Goal: Task Accomplishment & Management: Complete application form

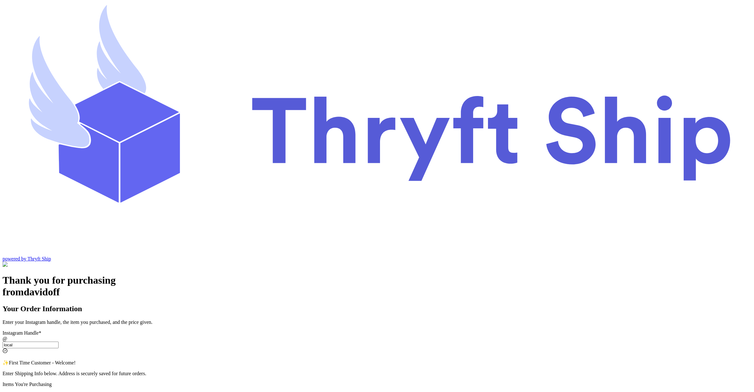
type input "local9"
checkbox input "true"
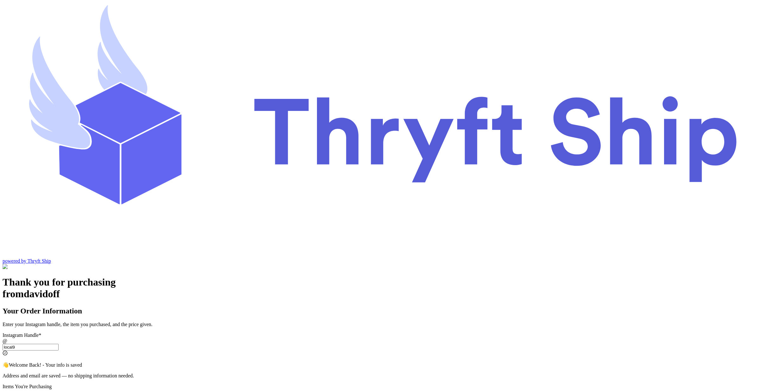
type input "local9"
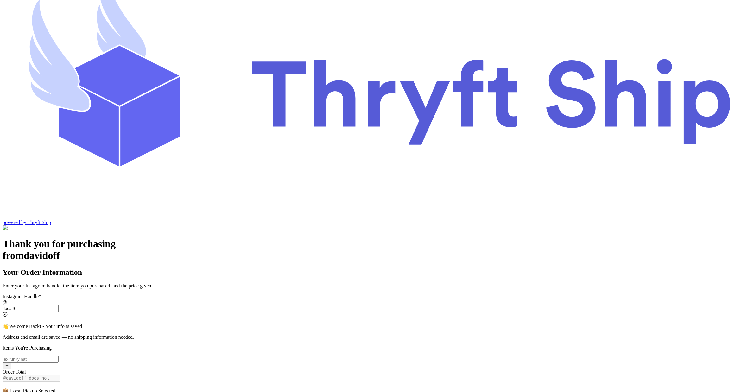
scroll to position [121, 0]
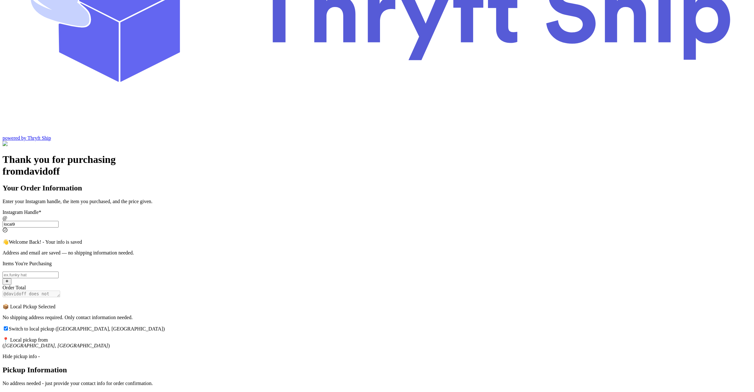
type input "s.abderrehman@gmail.com"
type input "Abdul"
type input "Rehman"
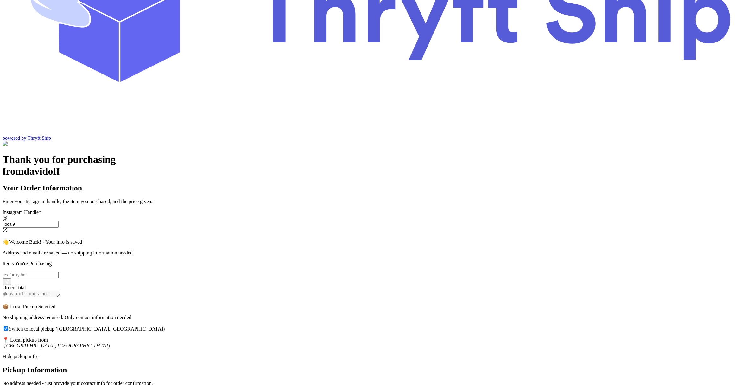
click at [59, 271] on input "Switch to local pickup ([GEOGRAPHIC_DATA], [GEOGRAPHIC_DATA])" at bounding box center [31, 274] width 56 height 7
type input "item 1"
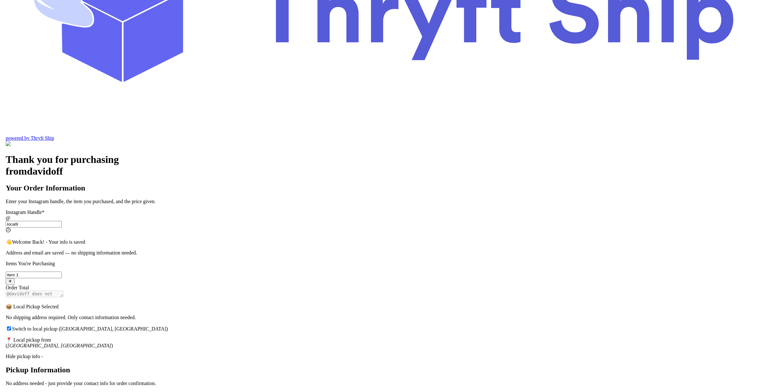
scroll to position [0, 0]
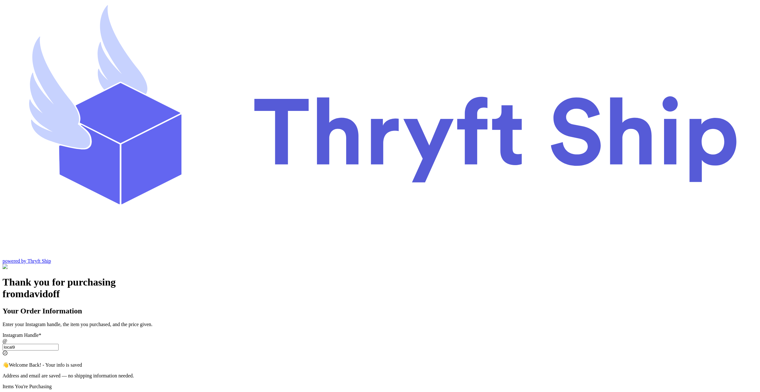
click at [59, 344] on input "Switch to local pickup ([GEOGRAPHIC_DATA], [GEOGRAPHIC_DATA])" at bounding box center [31, 347] width 56 height 7
type input "local9"
checkbox input "true"
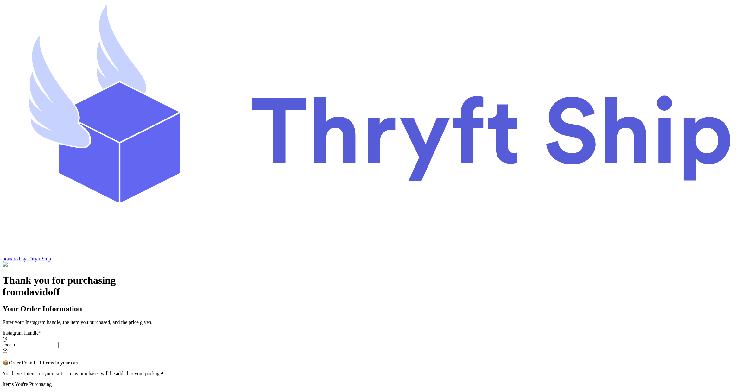
type input "local9"
click at [59, 391] on input "Switch to local pickup ([GEOGRAPHIC_DATA], [GEOGRAPHIC_DATA])" at bounding box center [31, 395] width 56 height 7
type input "item104"
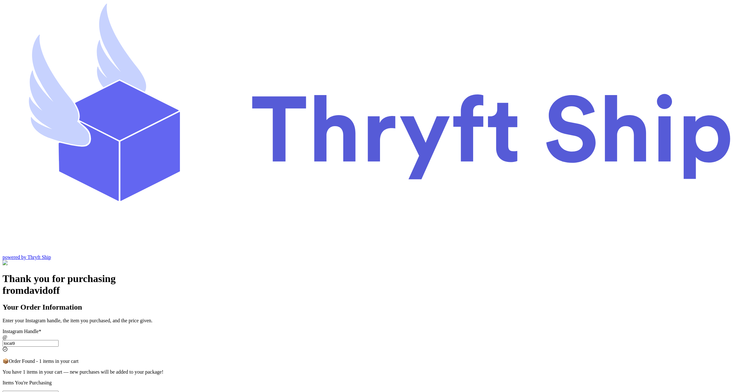
scroll to position [3, 0]
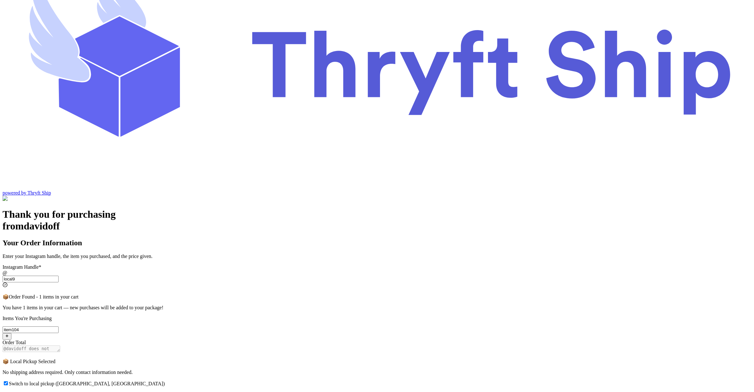
scroll to position [108, 0]
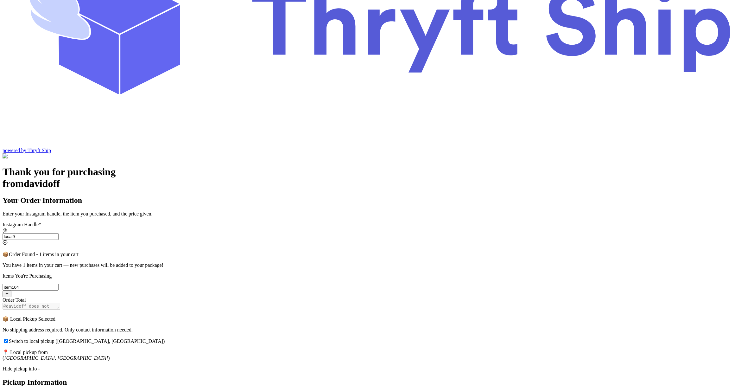
type input "abdul@thryftship.com"
type input "Ross"
type input "Geller"
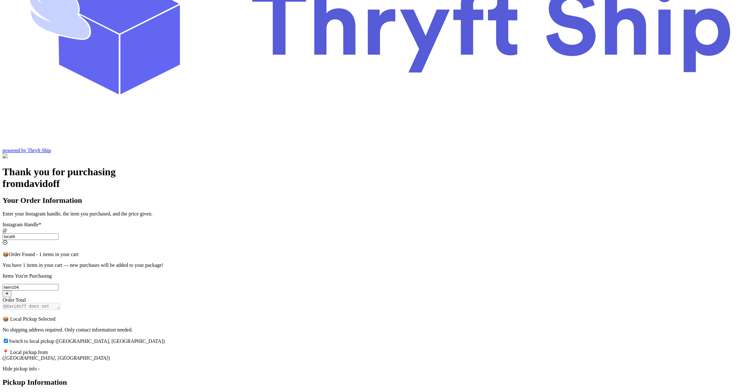
type input "abdul+1@thryftship.com"
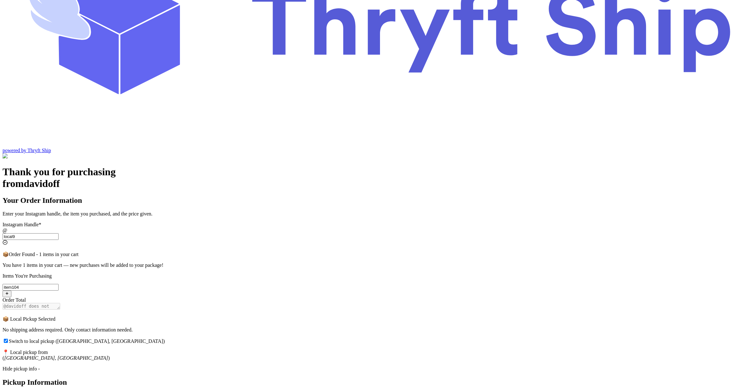
click at [270, 289] on div "Thank you for purchasing from davidoff Your Order Information Enter your Instag…" at bounding box center [377, 342] width 749 height 352
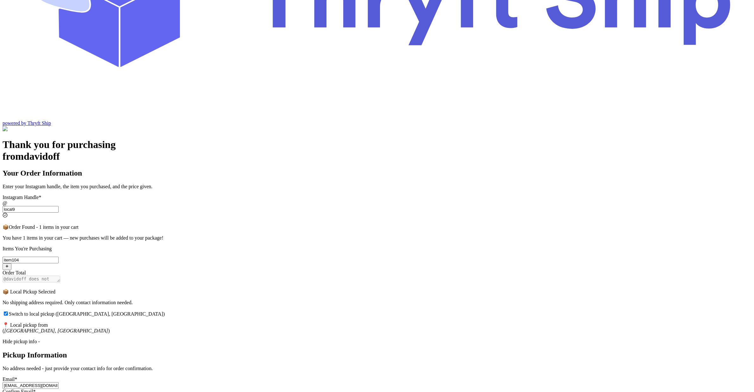
scroll to position [143, 0]
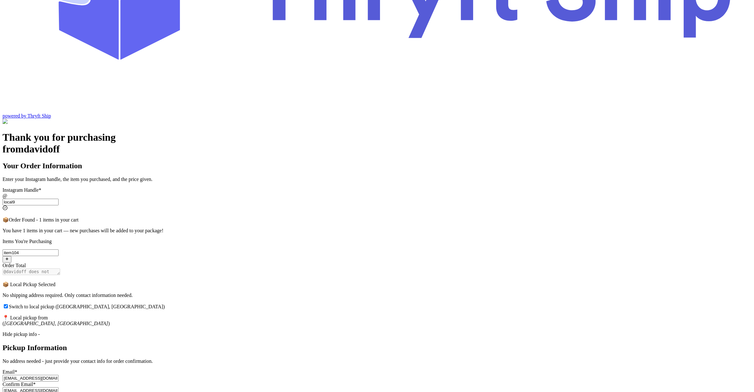
type input "Will"
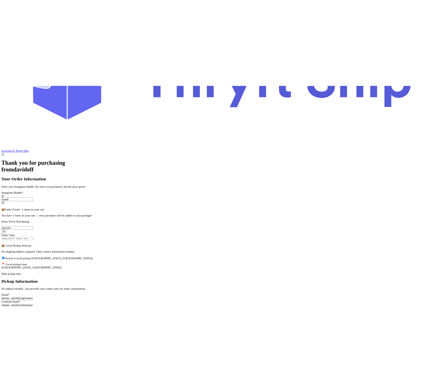
scroll to position [0, 0]
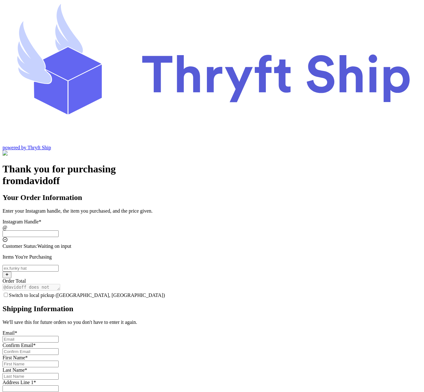
click at [59, 230] on input "Switch to local pickup ([GEOGRAPHIC_DATA], [GEOGRAPHIC_DATA])" at bounding box center [31, 233] width 56 height 7
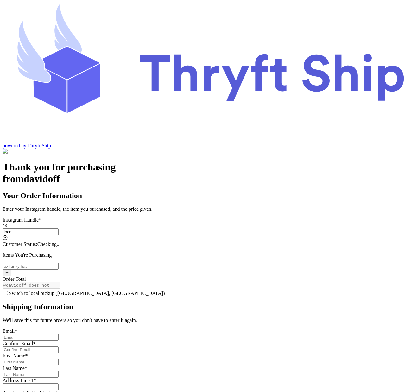
type input "local9"
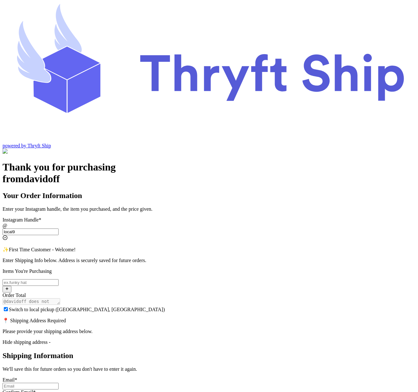
checkbox input "true"
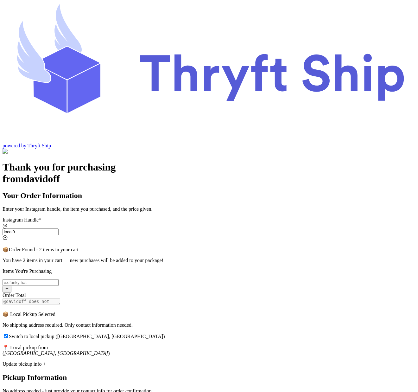
scroll to position [3, 0]
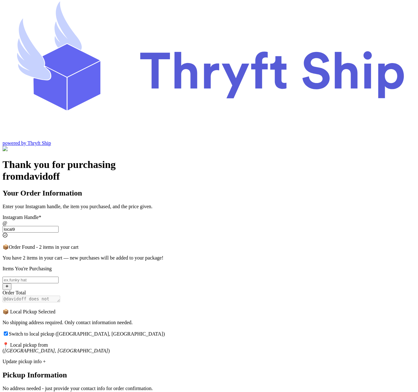
type input "local9"
click at [175, 359] on div "Update pickup info +" at bounding box center [209, 362] width 413 height 6
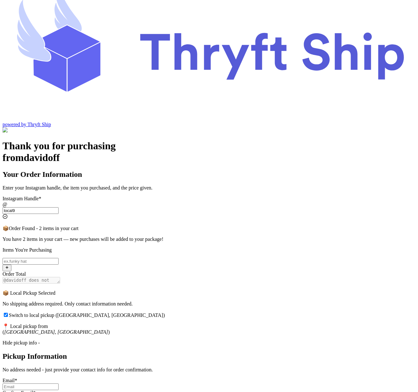
scroll to position [143, 0]
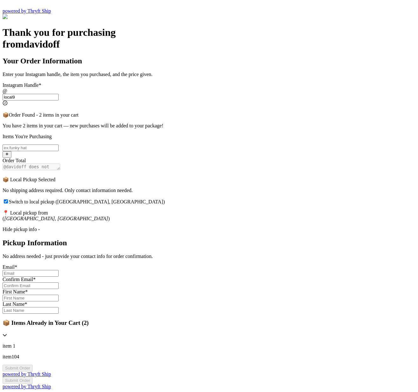
click at [59, 270] on input "Switch to local pickup ([GEOGRAPHIC_DATA], [GEOGRAPHIC_DATA])" at bounding box center [31, 273] width 56 height 7
type input "newemail@yopmail.com"
type input "Kim"
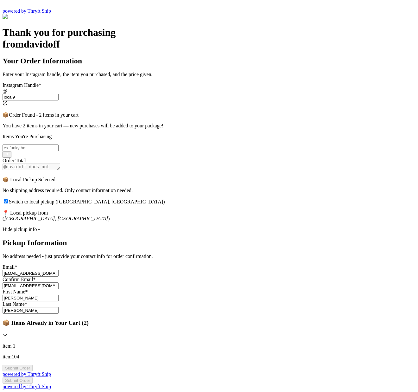
type input "Kim"
click at [59, 144] on input "Switch to local pickup ([GEOGRAPHIC_DATA], [GEOGRAPHIC_DATA])" at bounding box center [31, 147] width 56 height 7
type input "Item101"
click at [330, 277] on div "Thank you for purchasing from davidoff Your Order Information Enter your Instag…" at bounding box center [209, 208] width 413 height 363
click at [33, 365] on button "Submit Order" at bounding box center [18, 368] width 30 height 7
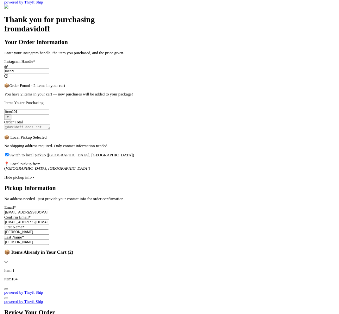
scroll to position [0, 0]
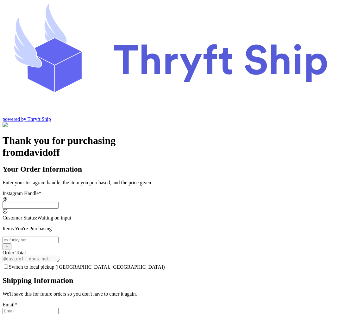
click at [59, 202] on input "Switch to local pickup ([GEOGRAPHIC_DATA], [GEOGRAPHIC_DATA])" at bounding box center [31, 205] width 56 height 7
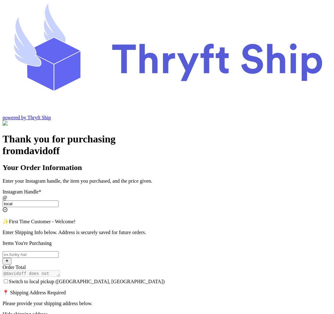
type input "local9"
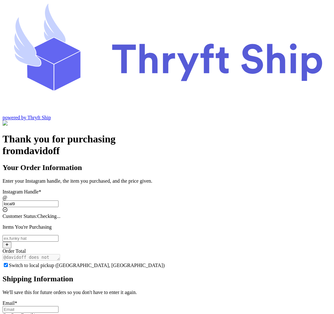
checkbox input "true"
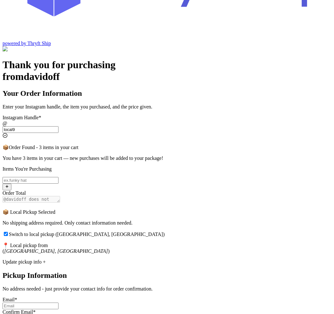
scroll to position [83, 0]
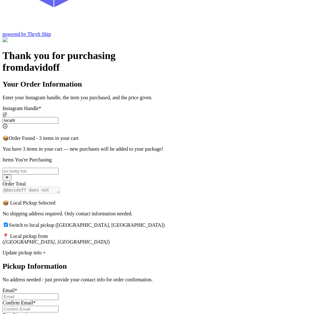
type input "local9"
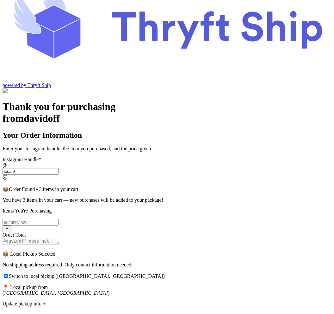
scroll to position [4, 0]
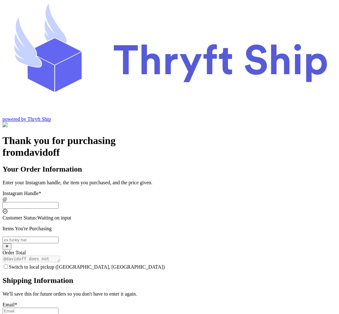
click at [147, 190] on div "Instagram Handle * @ Customer Status: Waiting on input Items You're Purchasing …" at bounding box center [170, 301] width 334 height 222
click at [59, 202] on input "Switch to local pickup ([GEOGRAPHIC_DATA], [GEOGRAPHIC_DATA])" at bounding box center [31, 205] width 56 height 7
type input "local9"
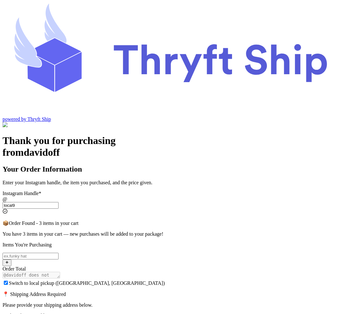
checkbox input "true"
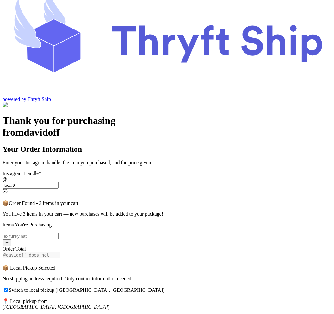
scroll to position [71, 0]
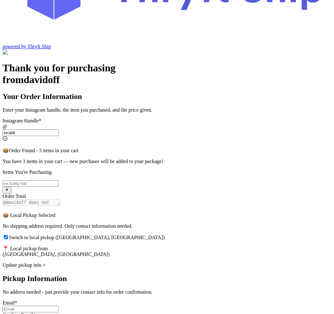
type input "local9"
click at [59, 180] on input "Switch to local pickup ([GEOGRAPHIC_DATA], [GEOGRAPHIC_DATA])" at bounding box center [31, 183] width 56 height 7
type input "Hat 2"
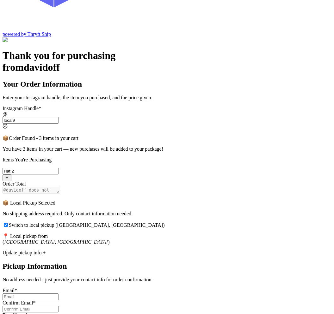
click at [109, 250] on div "Update pickup info +" at bounding box center [167, 253] width 329 height 6
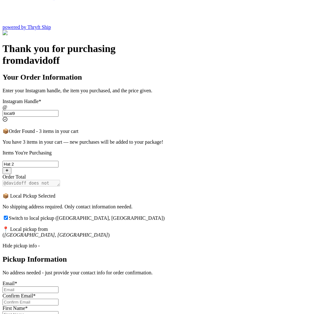
scroll to position [98, 0]
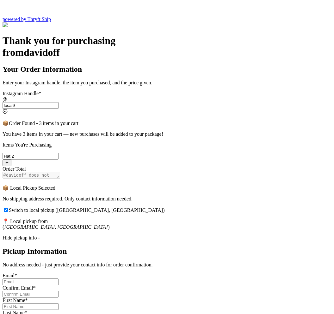
click at [59, 278] on input "Switch to local pickup ([GEOGRAPHIC_DATA], [GEOGRAPHIC_DATA])" at bounding box center [31, 281] width 56 height 7
type input "newemail@yopmail.com"
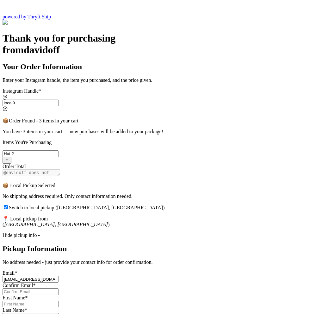
scroll to position [223, 0]
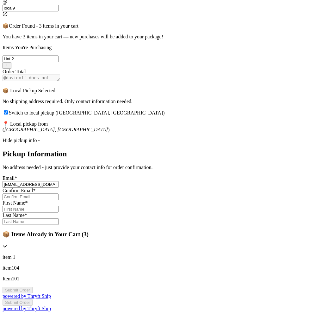
drag, startPoint x: 172, startPoint y: 133, endPoint x: 29, endPoint y: 131, distance: 143.8
click at [29, 131] on div "Thank you for purchasing from davidoff Your Order Information Enter your Instag…" at bounding box center [167, 125] width 329 height 374
click at [59, 193] on input "Switch to local pickup ([GEOGRAPHIC_DATA], [GEOGRAPHIC_DATA])" at bounding box center [31, 196] width 56 height 7
paste input "newemail@yopmail.com"
type input "newemail@yopmail.com"
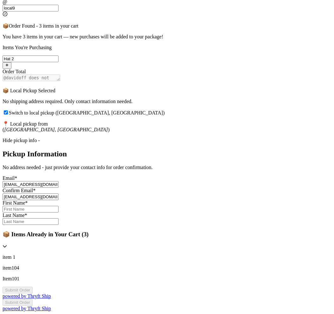
click at [59, 206] on input "Switch to local pickup ([GEOGRAPHIC_DATA], [GEOGRAPHIC_DATA])" at bounding box center [31, 209] width 56 height 7
type input "Kim"
type input "Kardisian"
click at [33, 286] on button "Submit Order" at bounding box center [18, 289] width 30 height 7
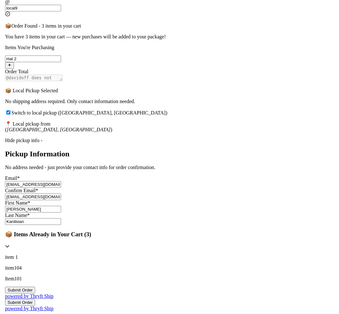
scroll to position [0, 0]
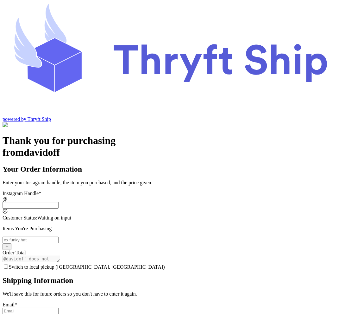
click at [59, 202] on input "Switch to local pickup ([GEOGRAPHIC_DATA], [GEOGRAPHIC_DATA])" at bounding box center [31, 205] width 56 height 7
type input "local9"
checkbox input "true"
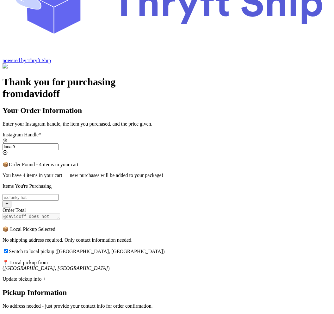
scroll to position [62, 0]
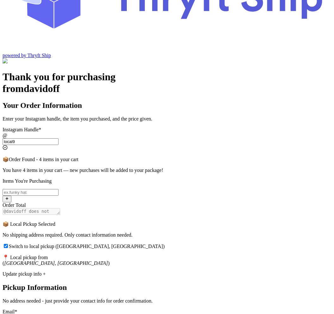
type input "local9"
click at [136, 271] on div "Update pickup info +" at bounding box center [167, 274] width 329 height 6
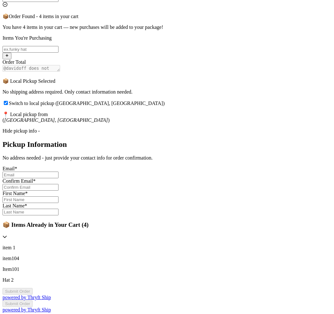
scroll to position [213, 0]
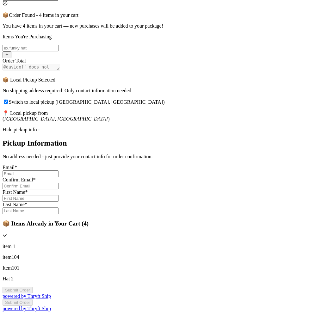
click at [59, 170] on input "Switch to local pickup ([GEOGRAPHIC_DATA], [GEOGRAPHIC_DATA])" at bounding box center [31, 173] width 56 height 7
type input "newemail2@yopmail.com"
type input "Kim"
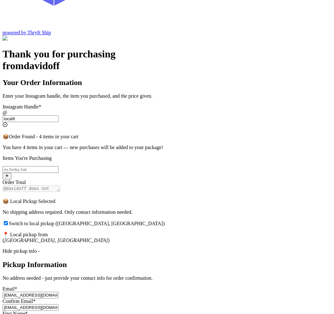
scroll to position [41, 0]
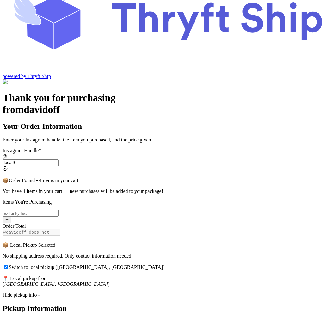
type input "Kimmel"
click at [59, 210] on input "Switch to local pickup ([GEOGRAPHIC_DATA], [GEOGRAPHIC_DATA])" at bounding box center [31, 213] width 56 height 7
type input "item 1"
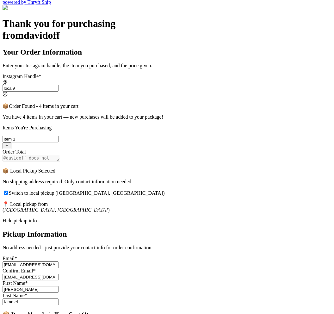
scroll to position [201, 0]
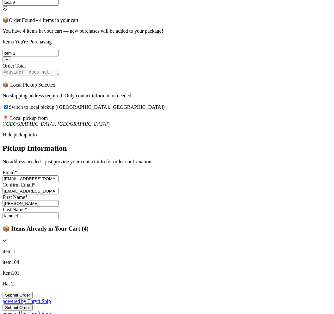
click at [33, 291] on button "Submit Order" at bounding box center [18, 294] width 30 height 7
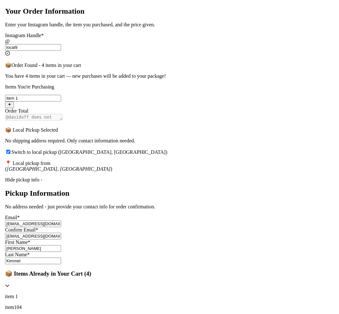
scroll to position [0, 0]
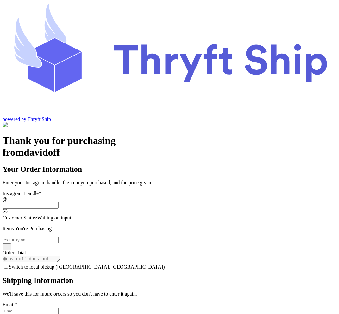
click at [59, 202] on input "Switch to local pickup ([GEOGRAPHIC_DATA], [GEOGRAPHIC_DATA])" at bounding box center [31, 205] width 56 height 7
type input "local9"
checkbox input "true"
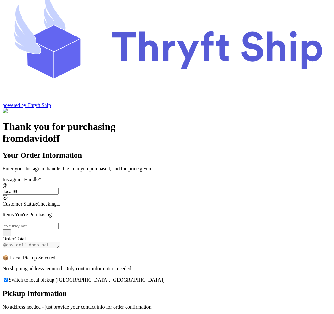
scroll to position [55, 0]
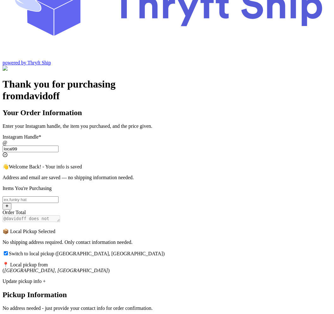
click at [59, 145] on input "local99" at bounding box center [31, 148] width 56 height 7
type input "local999"
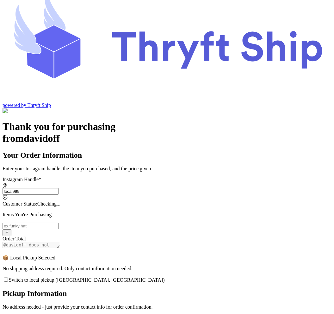
checkbox input "false"
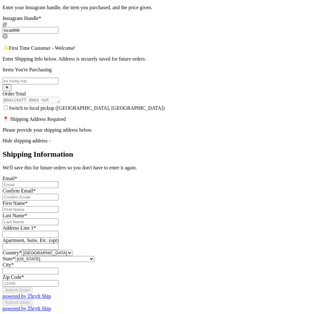
scroll to position [214, 0]
type input "local999"
drag, startPoint x: 193, startPoint y: 47, endPoint x: 100, endPoint y: 44, distance: 93.2
click at [100, 116] on div "📍 Shipping Address Required Please provide your shipping address below." at bounding box center [167, 124] width 329 height 17
copy p "Please provide your shipping address below."
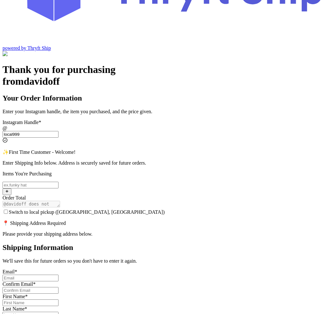
scroll to position [71, 0]
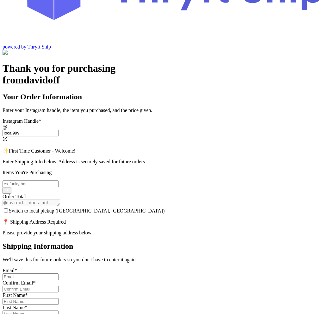
click at [59, 130] on input "local999" at bounding box center [31, 133] width 56 height 7
type input "local99"
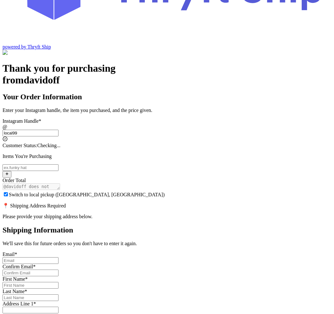
checkbox input "true"
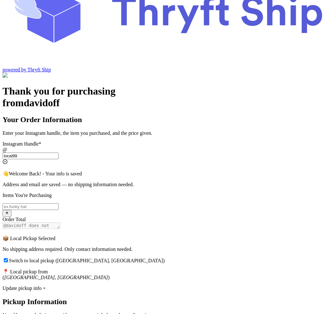
scroll to position [55, 0]
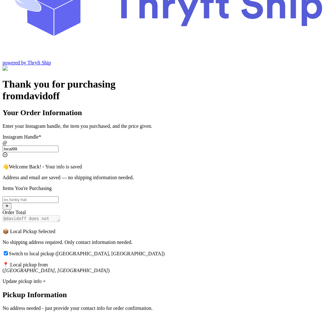
click at [59, 145] on input "local99" at bounding box center [31, 148] width 56 height 7
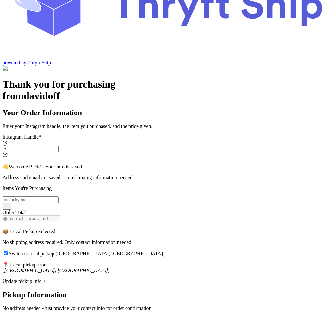
scroll to position [12, 0]
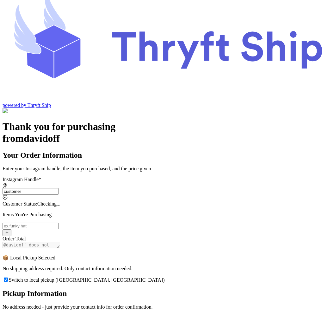
type input "customer1"
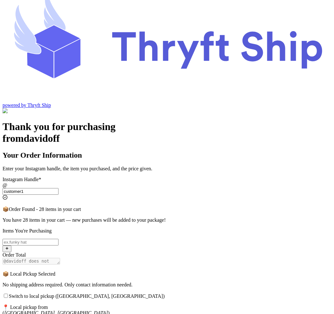
checkbox input "false"
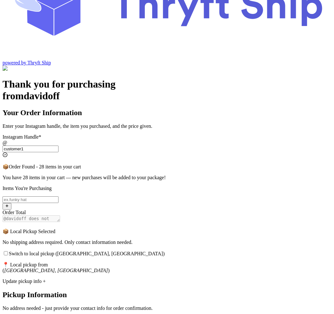
select select "CA"
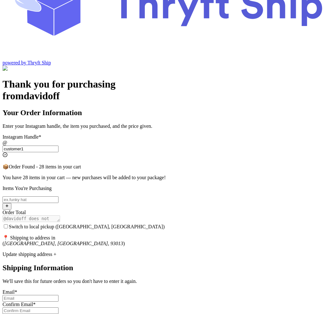
click at [59, 145] on input "customer1" at bounding box center [31, 148] width 56 height 7
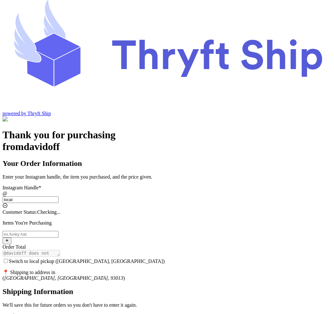
type input "local9"
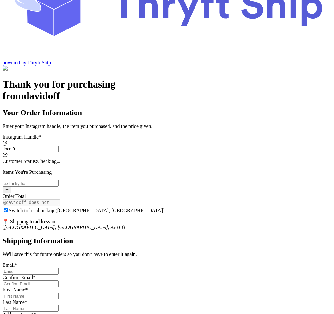
checkbox input "true"
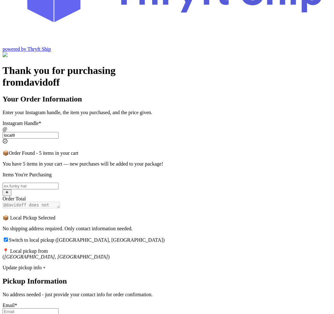
scroll to position [73, 0]
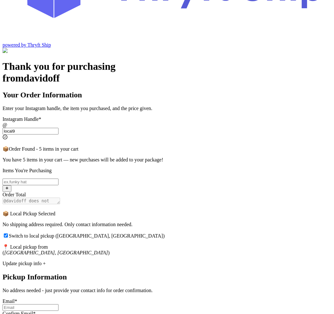
click at [141, 260] on div "Update pickup info +" at bounding box center [167, 263] width 329 height 6
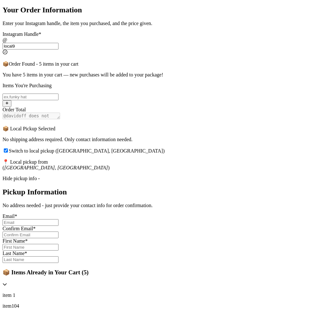
scroll to position [148, 0]
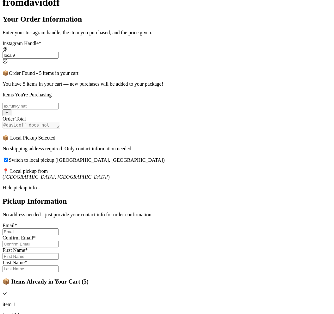
click at [133, 185] on div "Hide pickup info -" at bounding box center [167, 188] width 329 height 6
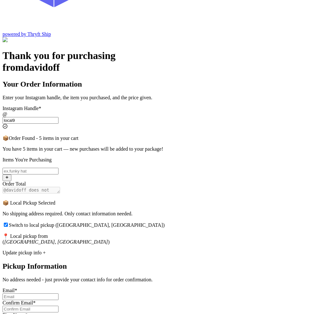
click at [59, 117] on input "local9" at bounding box center [31, 120] width 56 height 7
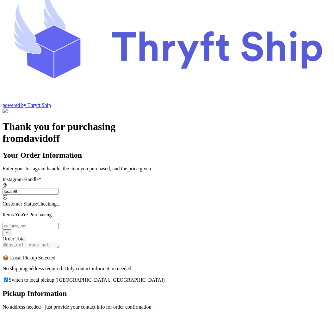
type input "local999"
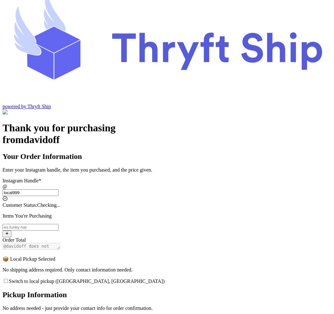
checkbox input "false"
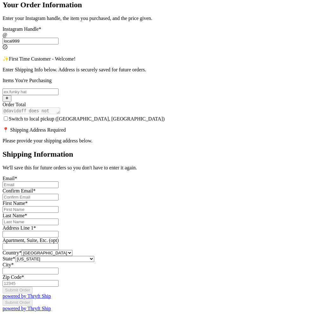
scroll to position [327, 0]
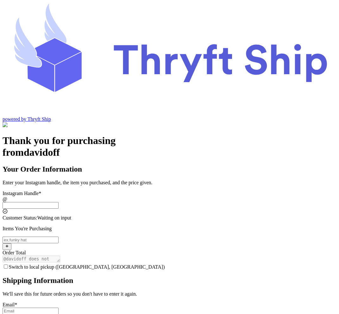
click at [59, 202] on input "Switch to local pickup ([GEOGRAPHIC_DATA], [GEOGRAPHIC_DATA])" at bounding box center [31, 205] width 56 height 7
type input "local9"
checkbox input "true"
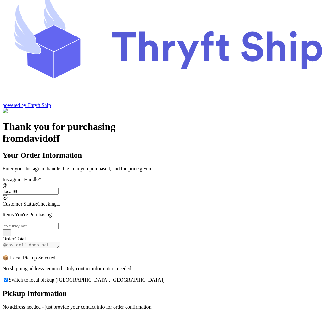
scroll to position [55, 0]
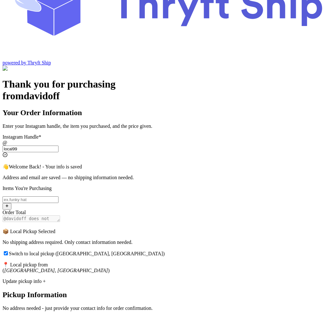
type input "local999"
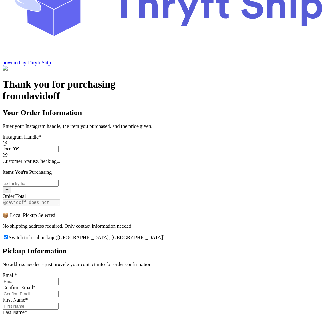
scroll to position [12, 0]
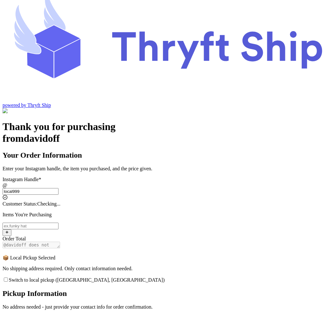
checkbox input "false"
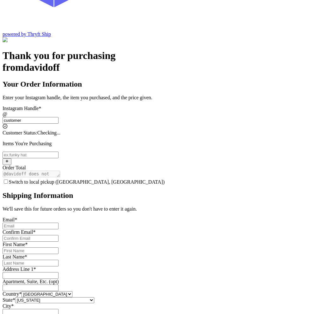
type input "customer1"
select select "CA"
type input "[GEOGRAPHIC_DATA]"
type input "93013"
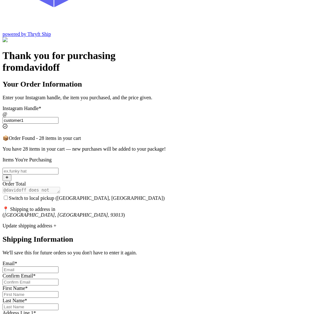
scroll to position [55, 0]
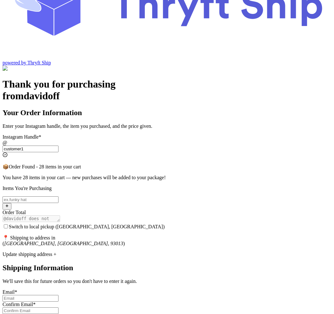
type input "customer1"
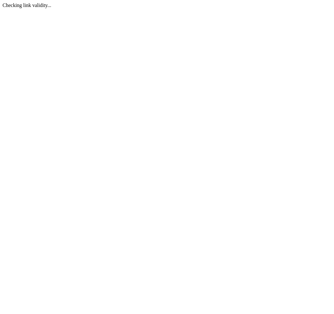
scroll to position [0, 0]
select select "CA"
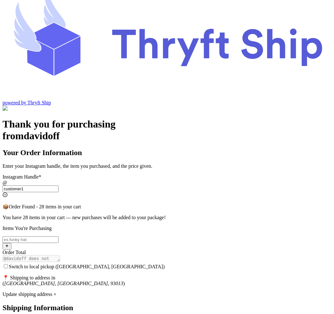
scroll to position [55, 0]
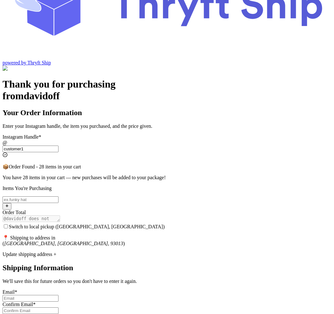
click at [59, 145] on input "customer1" at bounding box center [31, 148] width 56 height 7
click at [154, 251] on div "Update shipping address +" at bounding box center [167, 254] width 329 height 6
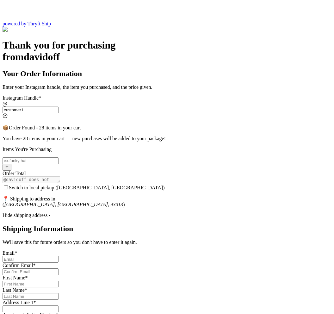
scroll to position [35, 0]
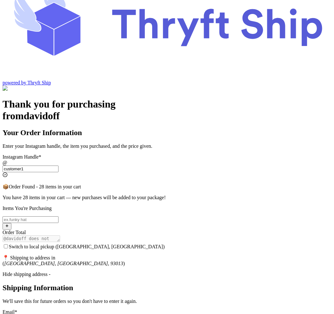
click at [59, 165] on input "customer1" at bounding box center [31, 168] width 56 height 7
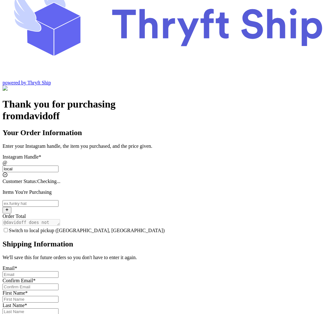
type input "local9"
checkbox input "true"
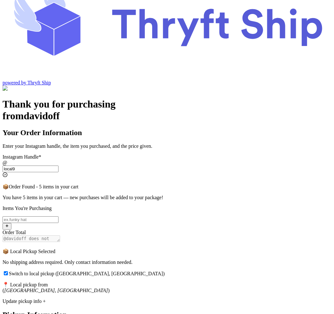
scroll to position [83, 0]
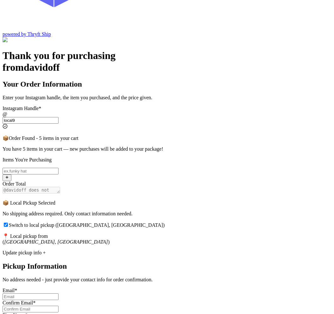
type input "local9"
click at [141, 250] on div "Update pickup info +" at bounding box center [167, 253] width 329 height 6
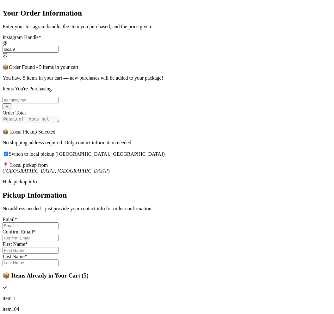
scroll to position [155, 0]
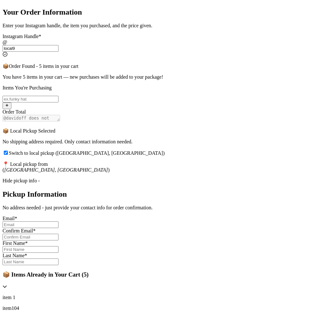
click at [59, 221] on input "Switch to local pickup ([GEOGRAPHIC_DATA], [GEOGRAPHIC_DATA])" at bounding box center [31, 224] width 56 height 7
type input "abdul@thryftship.com"
type input "Ross"
type input "Geller"
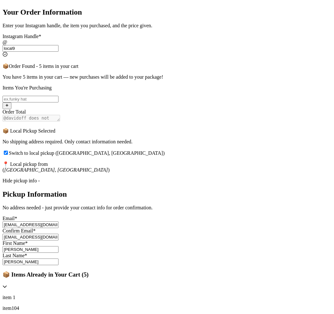
click at [59, 221] on input "abdul@thryftship.com" at bounding box center [31, 224] width 56 height 7
click at [59, 221] on input "abdul+6@thryftship.com" at bounding box center [31, 224] width 56 height 7
type input "abdul+6@thryftship.com"
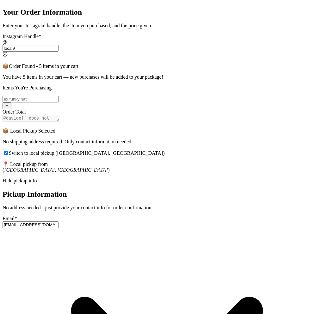
paste input "+6"
type input "abdul+6@thryftship.com"
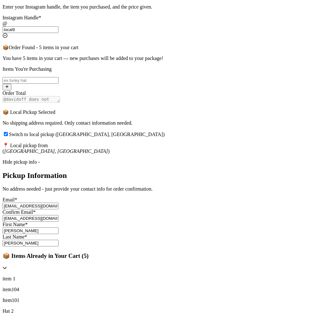
scroll to position [223, 0]
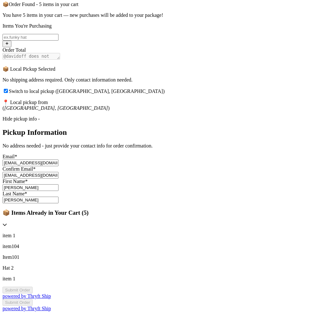
click at [59, 184] on input "Ross" at bounding box center [31, 187] width 56 height 7
click at [59, 186] on input "Ross" at bounding box center [31, 187] width 56 height 7
type input "Rossie"
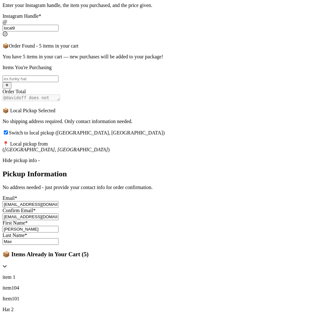
scroll to position [0, 0]
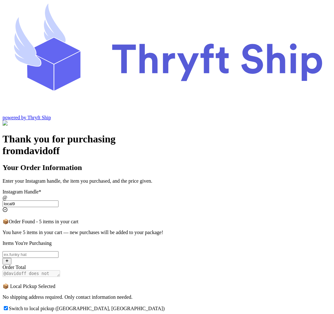
type input "Max"
click at [59, 251] on input "Switch to local pickup ([GEOGRAPHIC_DATA], [GEOGRAPHIC_DATA])" at bounding box center [31, 254] width 56 height 7
type input "item 1"
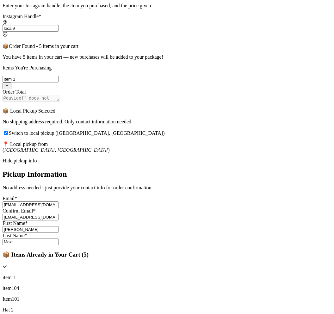
scroll to position [223, 0]
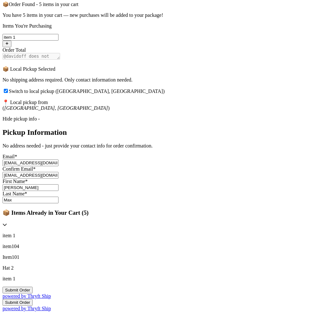
click at [33, 286] on button "Submit Order" at bounding box center [18, 289] width 30 height 7
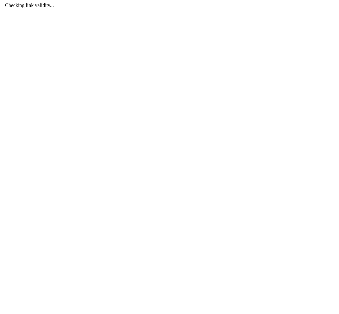
scroll to position [0, 0]
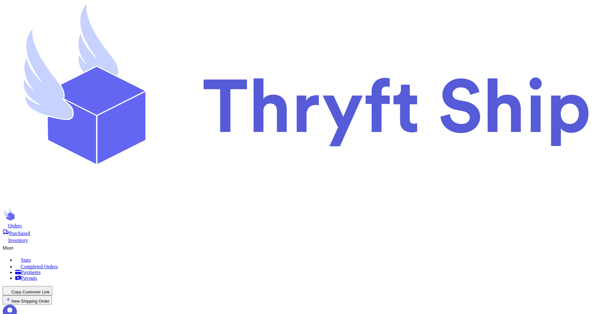
click at [22, 223] on span "Orders" at bounding box center [15, 225] width 14 height 5
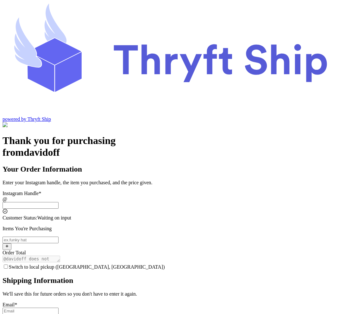
click at [59, 202] on input "Switch to local pickup ([GEOGRAPHIC_DATA], [GEOGRAPHIC_DATA])" at bounding box center [31, 205] width 56 height 7
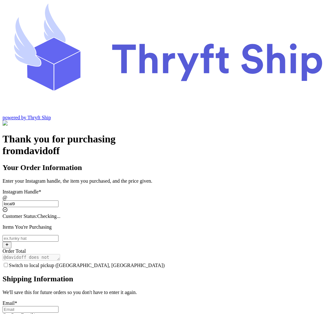
type input "local99"
checkbox input "true"
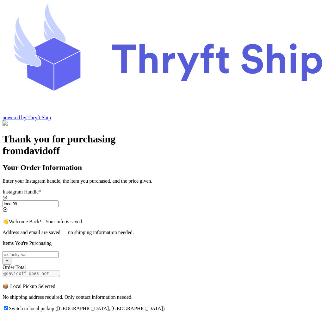
type input "local99"
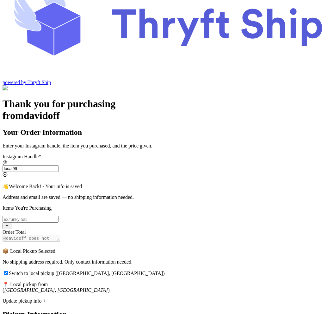
scroll to position [55, 0]
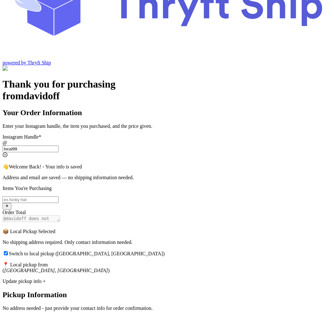
click at [59, 196] on input "Switch to local pickup ([GEOGRAPHIC_DATA], [GEOGRAPHIC_DATA])" at bounding box center [31, 199] width 56 height 7
type input "Hat pants"
click at [147, 251] on span "Switch to local pickup ([GEOGRAPHIC_DATA], [GEOGRAPHIC_DATA])" at bounding box center [87, 253] width 156 height 5
click at [8, 251] on input "Switch to local pickup ([GEOGRAPHIC_DATA], [GEOGRAPHIC_DATA])" at bounding box center [6, 253] width 4 height 4
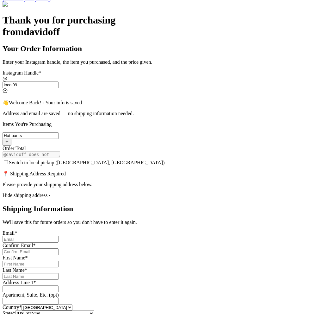
scroll to position [152, 0]
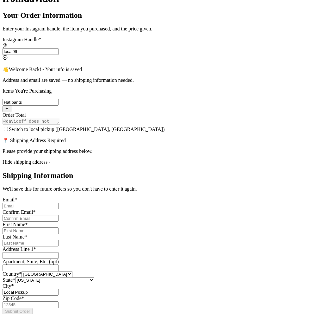
click at [8, 127] on input "Switch to local pickup ([GEOGRAPHIC_DATA], [GEOGRAPHIC_DATA])" at bounding box center [6, 129] width 4 height 4
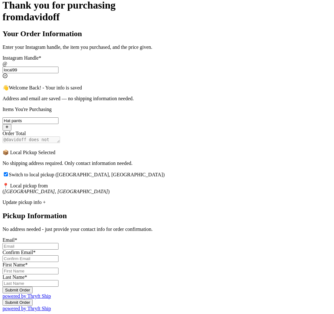
scroll to position [55, 0]
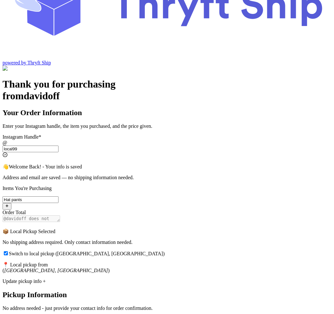
click at [8, 251] on input "Switch to local pickup ([GEOGRAPHIC_DATA], [GEOGRAPHIC_DATA])" at bounding box center [6, 253] width 4 height 4
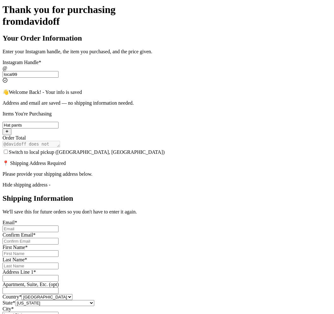
scroll to position [152, 0]
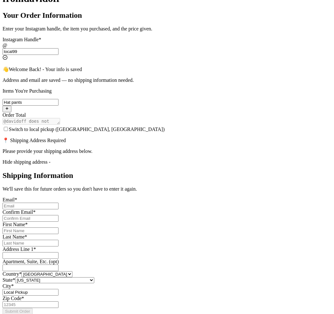
click at [8, 127] on input "Switch to local pickup ([GEOGRAPHIC_DATA], [GEOGRAPHIC_DATA])" at bounding box center [6, 129] width 4 height 4
checkbox input "true"
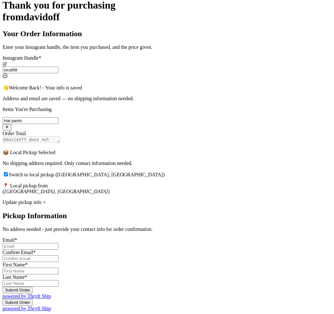
scroll to position [55, 0]
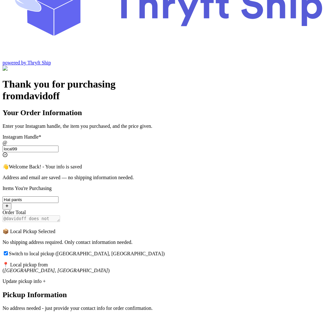
click at [131, 278] on div "Update pickup info +" at bounding box center [167, 281] width 329 height 6
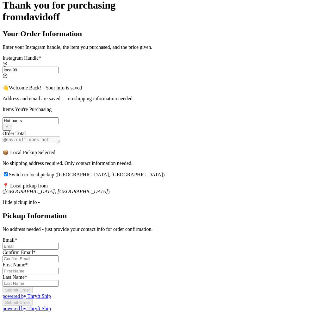
scroll to position [194, 0]
click at [59, 243] on input "Switch to local pickup ([GEOGRAPHIC_DATA], [GEOGRAPHIC_DATA])" at bounding box center [31, 246] width 56 height 7
type input "abdul@thryftship.com"
type input "Ross"
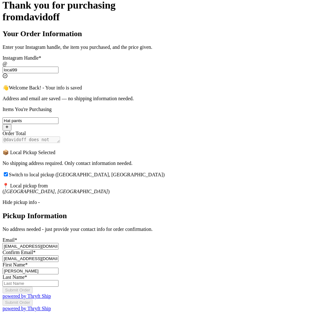
type input "Geller"
click at [59, 243] on input "abdul@thryftship.com" at bounding box center [31, 246] width 56 height 7
drag, startPoint x: 163, startPoint y: 152, endPoint x: 15, endPoint y: 147, distance: 148.3
click at [15, 147] on div "Thank you for purchasing from davidoff Your Order Information Enter your Instag…" at bounding box center [167, 155] width 329 height 312
type input "abdul+7@thryftship.com"
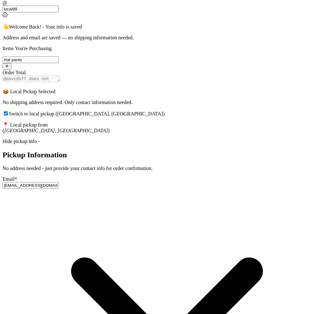
drag, startPoint x: 158, startPoint y: 175, endPoint x: 40, endPoint y: 166, distance: 118.5
drag, startPoint x: 163, startPoint y: 182, endPoint x: 77, endPoint y: 175, distance: 86.1
paste input "+7"
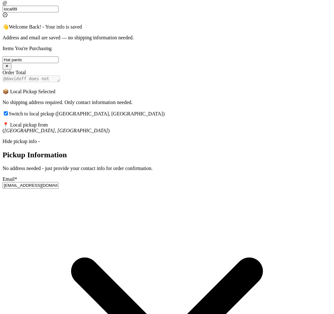
type input "abdul+7@thryftship.com"
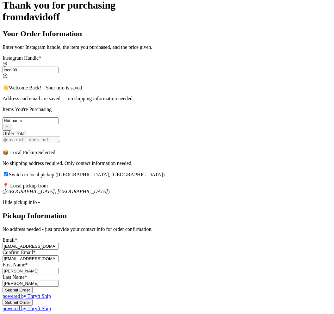
click at [126, 262] on div "First Name * Ross Last Name * Geller" at bounding box center [167, 274] width 329 height 25
click at [59, 267] on input "Ross" at bounding box center [31, 270] width 56 height 7
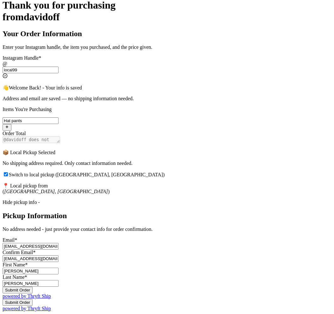
type input "Rachel"
type input "Green"
click at [33, 286] on button "Submit Order" at bounding box center [18, 289] width 30 height 7
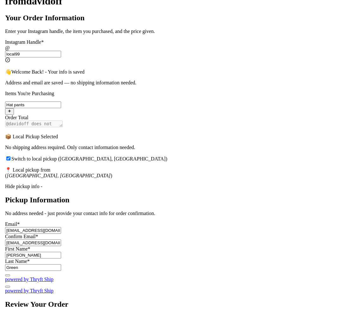
scroll to position [0, 0]
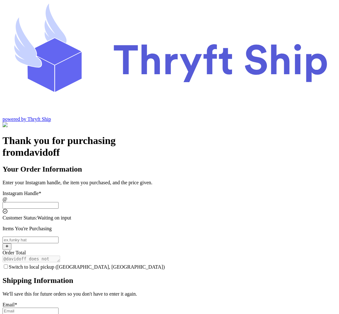
click at [59, 202] on input "Switch to local pickup ([GEOGRAPHIC_DATA], [GEOGRAPHIC_DATA])" at bounding box center [31, 205] width 56 height 7
type input "local99"
checkbox input "true"
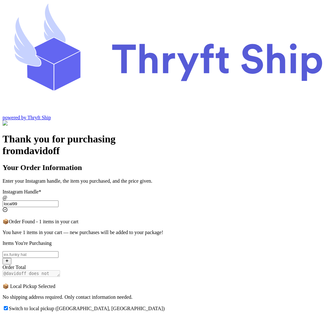
scroll to position [16, 0]
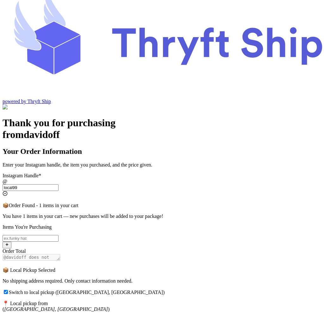
type input "local99"
click at [59, 235] on input "Switch to local pickup ([GEOGRAPHIC_DATA], [GEOGRAPHIC_DATA])" at bounding box center [31, 238] width 56 height 7
type input "item104"
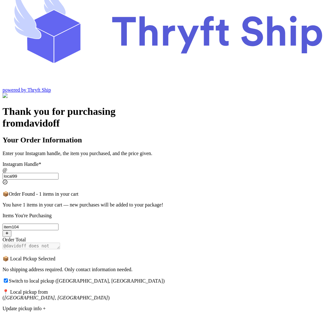
scroll to position [83, 0]
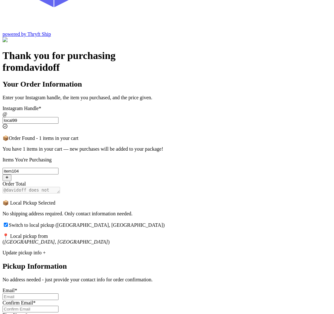
click at [142, 250] on div "Update pickup info +" at bounding box center [167, 253] width 329 height 6
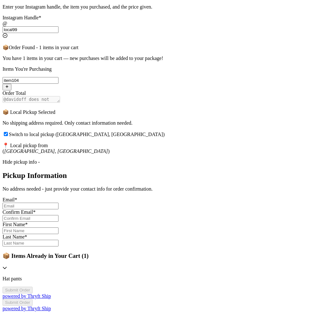
scroll to position [219, 0]
click at [59, 202] on input "Switch to local pickup ([GEOGRAPHIC_DATA], [GEOGRAPHIC_DATA])" at bounding box center [31, 205] width 56 height 7
type input "[EMAIL_ADDRESS][DOMAIN_NAME]"
type input "[PERSON_NAME]"
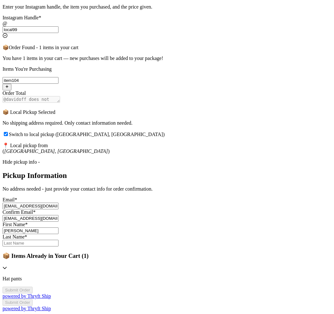
type input "Rehman"
click at [59, 202] on input "sabdulrayhman@gmail.com" at bounding box center [31, 205] width 56 height 7
click at [59, 202] on input "abdul@thryftship.com" at bounding box center [31, 205] width 56 height 7
drag, startPoint x: 165, startPoint y: 134, endPoint x: 9, endPoint y: 134, distance: 156.2
click at [9, 134] on div "Thank you for purchasing from davidoff Your Order Information Enter your Instag…" at bounding box center [167, 135] width 329 height 352
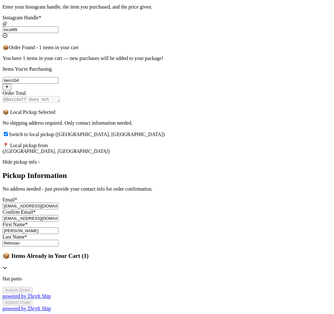
type input "abdul+8@thryftship.com"
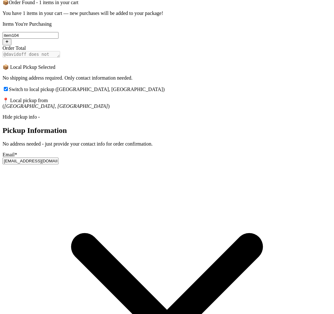
drag, startPoint x: 170, startPoint y: 159, endPoint x: 90, endPoint y: 153, distance: 80.7
drag, startPoint x: 190, startPoint y: 163, endPoint x: 82, endPoint y: 160, distance: 108.4
paste input "abdul+8@thryftship"
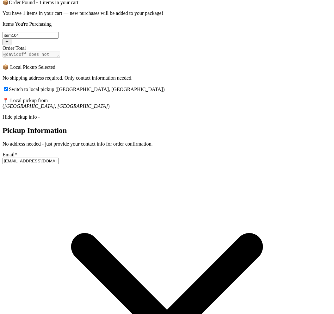
type input "abdul+8@thryftship.com"
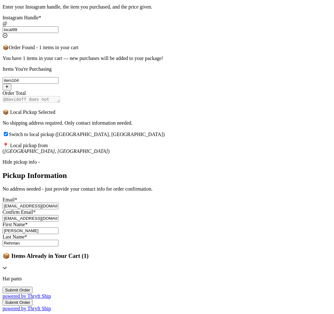
click at [130, 221] on div "First Name * Abdul" at bounding box center [167, 227] width 329 height 12
click at [59, 227] on input "Abdul" at bounding box center [31, 230] width 56 height 7
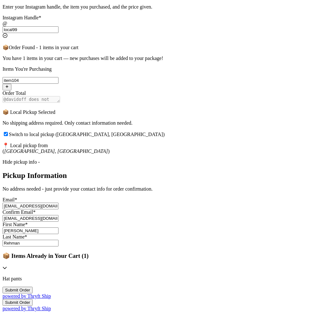
type input "Rachel"
type input "Green"
click at [33, 286] on button "Submit Order" at bounding box center [18, 289] width 30 height 7
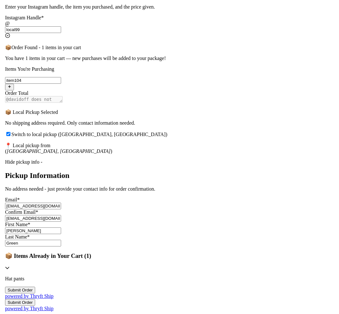
scroll to position [0, 0]
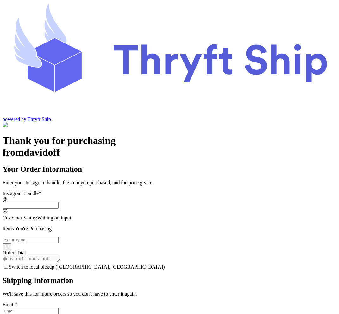
click at [59, 202] on input "Switch to local pickup ([GEOGRAPHIC_DATA], [GEOGRAPHIC_DATA])" at bounding box center [31, 205] width 56 height 7
type input "local9"
checkbox input "true"
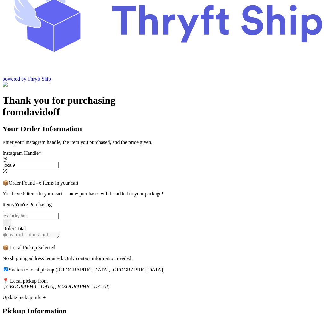
scroll to position [75, 0]
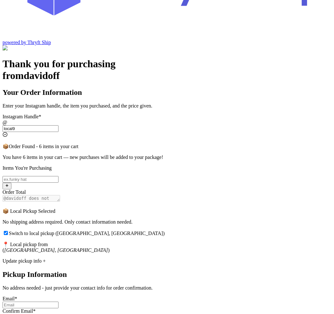
type input "local9"
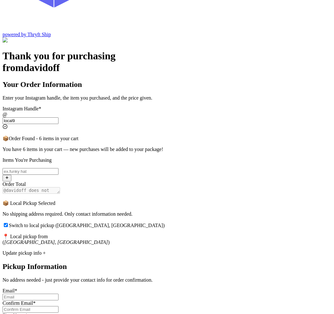
scroll to position [83, 0]
click at [136, 250] on div "Update pickup info +" at bounding box center [167, 253] width 329 height 6
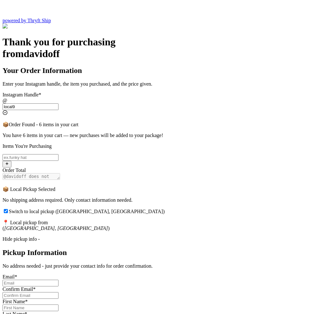
scroll to position [223, 0]
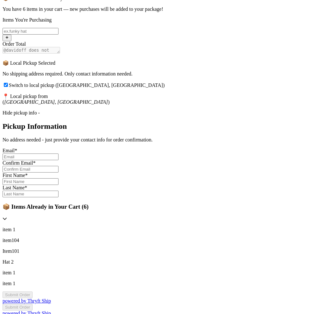
click at [59, 153] on input "Switch to local pickup ([GEOGRAPHIC_DATA], [GEOGRAPHIC_DATA])" at bounding box center [31, 156] width 56 height 7
click at [59, 183] on input "Switch to local pickup ([GEOGRAPHIC_DATA], [GEOGRAPHIC_DATA])" at bounding box center [31, 181] width 56 height 7
click at [59, 197] on input "Switch to local pickup ([GEOGRAPHIC_DATA], [GEOGRAPHIC_DATA])" at bounding box center [31, 193] width 56 height 7
click at [59, 153] on input "Switch to local pickup ([GEOGRAPHIC_DATA], [GEOGRAPHIC_DATA])" at bounding box center [31, 156] width 56 height 7
click at [269, 180] on div "Thank you for purchasing from davidoff Your Order Information Enter your Instag…" at bounding box center [167, 113] width 329 height 406
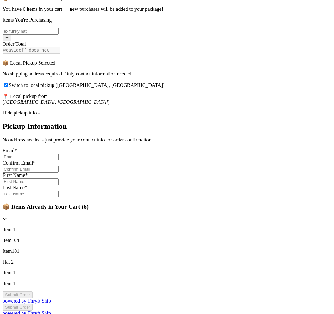
click at [59, 153] on input "Switch to local pickup ([GEOGRAPHIC_DATA], [GEOGRAPHIC_DATA])" at bounding box center [31, 156] width 56 height 7
click at [289, 163] on div "Thank you for purchasing from davidoff Your Order Information Enter your Instag…" at bounding box center [167, 113] width 329 height 406
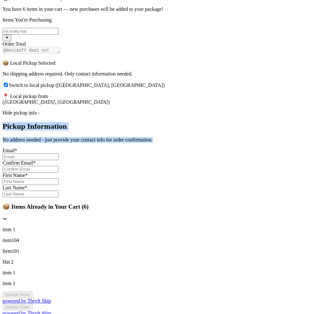
drag, startPoint x: 100, startPoint y: 92, endPoint x: 162, endPoint y: 106, distance: 63.7
click at [162, 122] on div "Pickup Information No address needed - just provide your contact info for order…" at bounding box center [167, 132] width 329 height 21
click at [172, 137] on p "No address needed - just provide your contact info for order confirmation." at bounding box center [167, 140] width 329 height 6
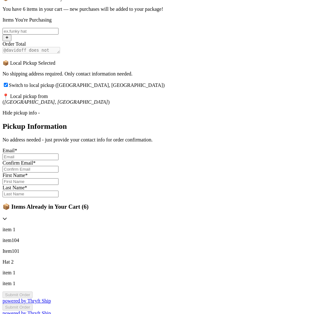
click at [59, 153] on input "Switch to local pickup ([GEOGRAPHIC_DATA], [GEOGRAPHIC_DATA])" at bounding box center [31, 156] width 56 height 7
click at [257, 130] on div "Thank you for purchasing from davidoff Your Order Information Enter your Instag…" at bounding box center [167, 113] width 329 height 406
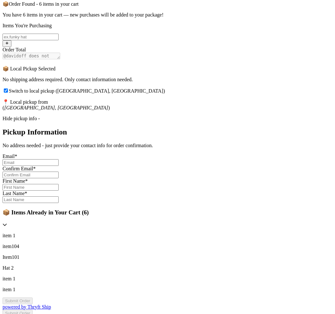
scroll to position [216, 0]
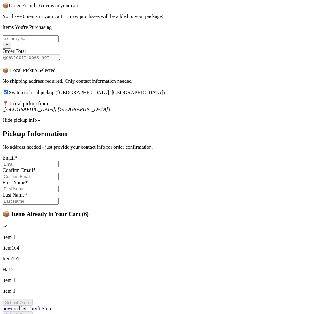
click at [272, 266] on div "Thank you for purchasing from davidoff Your Order Information Enter your Instag…" at bounding box center [168, 120] width 330 height 406
click at [59, 161] on input "Switch to local pickup ([GEOGRAPHIC_DATA], [GEOGRAPHIC_DATA])" at bounding box center [31, 164] width 56 height 7
click at [280, 169] on div "Thank you for purchasing from davidoff Your Order Information Enter your Instag…" at bounding box center [168, 120] width 330 height 406
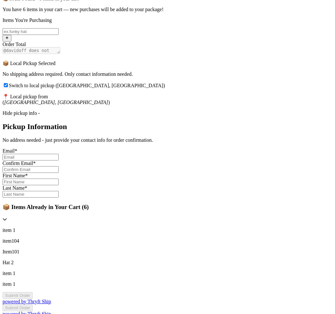
scroll to position [223, 0]
click at [262, 113] on div "Thank you for purchasing from davidoff Your Order Information Enter your Instag…" at bounding box center [168, 113] width 330 height 406
click at [59, 153] on input "Switch to local pickup ([GEOGRAPHIC_DATA], [GEOGRAPHIC_DATA])" at bounding box center [31, 156] width 56 height 7
type input "c"
click at [257, 159] on div "Thank you for purchasing from davidoff Your Order Information Enter your Instag…" at bounding box center [168, 113] width 330 height 406
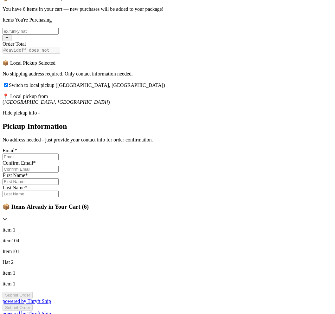
click at [8, 83] on input "Switch to local pickup ([GEOGRAPHIC_DATA], [GEOGRAPHIC_DATA])" at bounding box center [6, 85] width 4 height 4
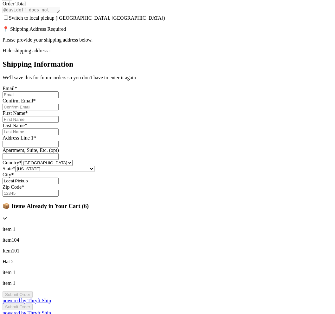
scroll to position [240, 0]
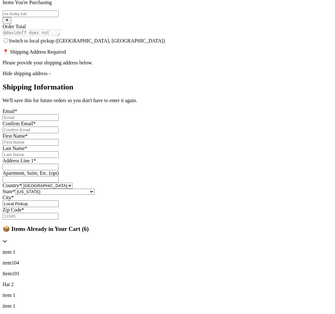
click at [140, 71] on div "Hide shipping address -" at bounding box center [168, 74] width 330 height 6
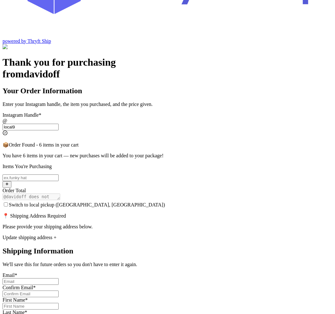
scroll to position [63, 0]
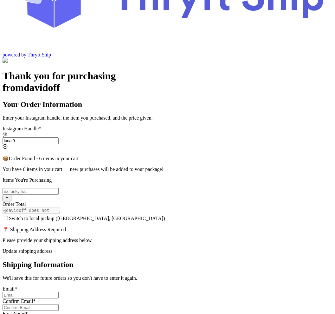
click at [8, 216] on input "Switch to local pickup ([GEOGRAPHIC_DATA], [GEOGRAPHIC_DATA])" at bounding box center [6, 218] width 4 height 4
checkbox input "true"
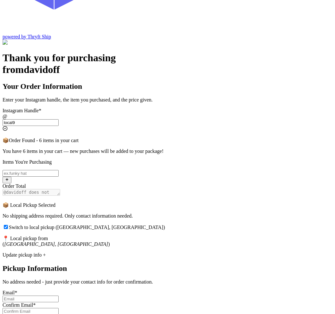
scroll to position [83, 0]
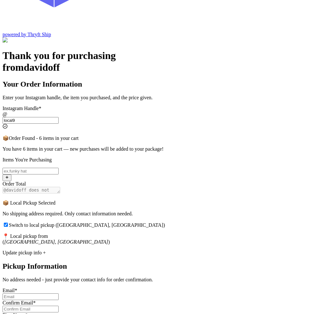
drag, startPoint x: 135, startPoint y: 35, endPoint x: 110, endPoint y: 36, distance: 25.7
click at [59, 117] on input "local9" at bounding box center [31, 120] width 56 height 7
drag, startPoint x: 98, startPoint y: 200, endPoint x: 134, endPoint y: 200, distance: 35.5
click at [134, 233] on p "📍 Local pickup from ( Stockton, CA )" at bounding box center [168, 239] width 330 height 12
click at [140, 233] on p "📍 Local pickup from ( Stockton, CA )" at bounding box center [168, 239] width 330 height 12
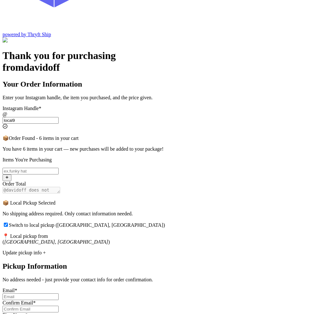
click at [59, 117] on input "local9" at bounding box center [31, 120] width 56 height 7
type input "local99"
click at [110, 222] on label "Switch to local pickup ([GEOGRAPHIC_DATA], [GEOGRAPHIC_DATA])" at bounding box center [84, 224] width 162 height 5
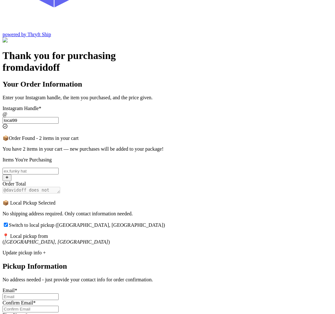
click at [8, 222] on input "Switch to local pickup ([GEOGRAPHIC_DATA], [GEOGRAPHIC_DATA])" at bounding box center [6, 224] width 4 height 4
checkbox input "false"
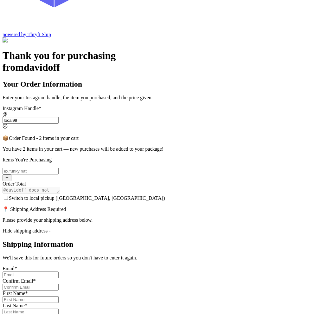
scroll to position [85, 0]
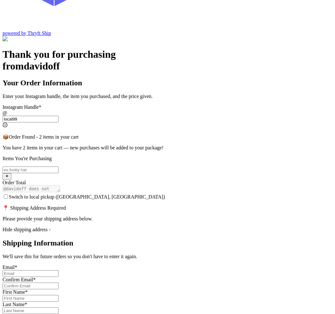
drag, startPoint x: 134, startPoint y: 31, endPoint x: 100, endPoint y: 33, distance: 34.2
click at [99, 110] on div "@ local99" at bounding box center [168, 116] width 330 height 12
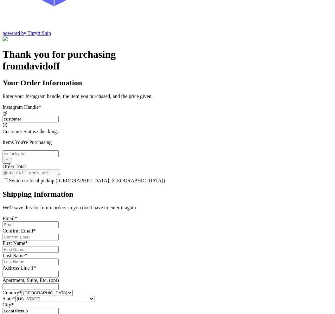
type input "customer1"
select select "CA"
type input "[GEOGRAPHIC_DATA]"
type input "93013"
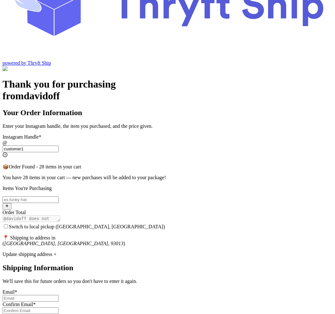
scroll to position [54, 0]
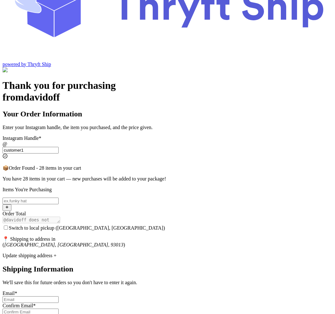
click at [59, 147] on input "customer1" at bounding box center [31, 150] width 56 height 7
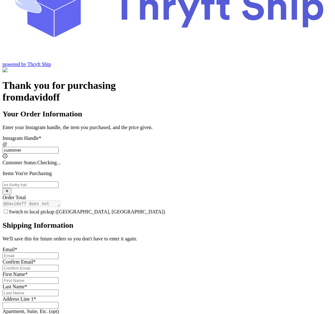
scroll to position [0, 0]
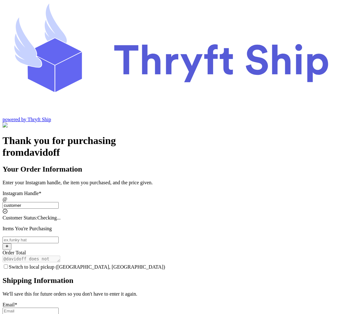
type input "customer2"
select select "AL"
type input "Lahore"
type input "12222"
type input "customer1"
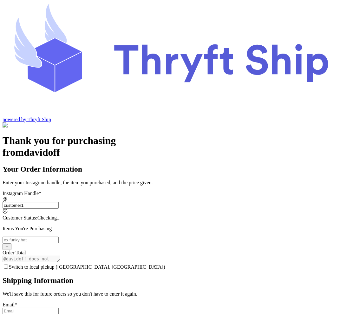
select select "CA"
type input "[GEOGRAPHIC_DATA]"
type input "93013"
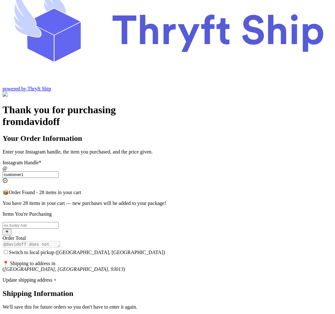
scroll to position [55, 0]
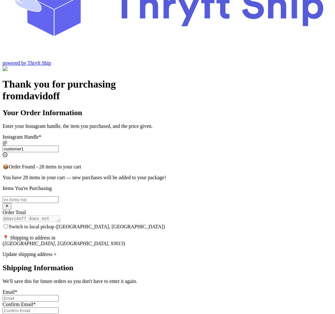
click at [59, 145] on input "customer1" at bounding box center [31, 148] width 56 height 7
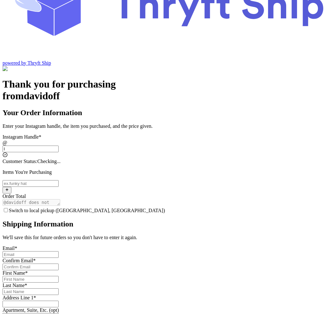
scroll to position [0, 0]
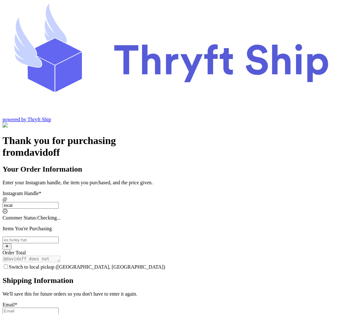
type input "local9"
checkbox input "true"
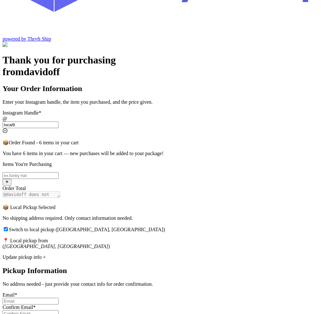
scroll to position [83, 0]
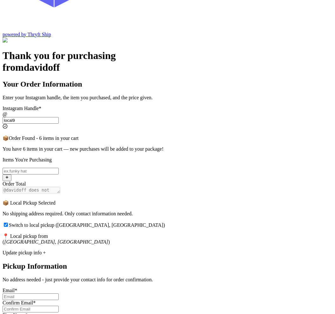
click at [59, 117] on input "local9" at bounding box center [31, 120] width 56 height 7
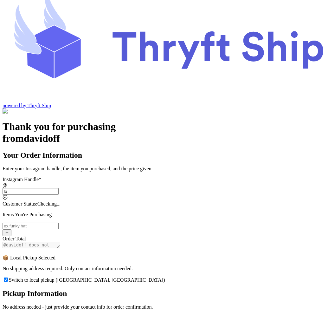
type input "l"
type input "customer1"
checkbox input "false"
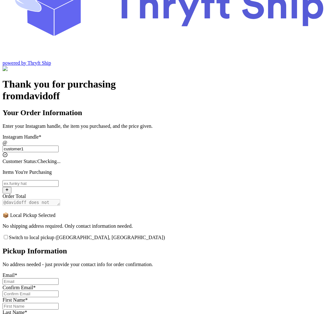
select select "CA"
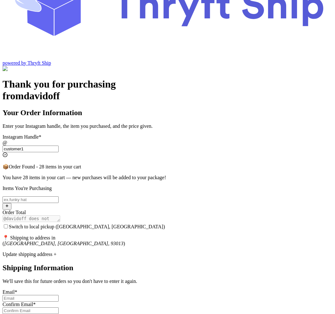
type input "customer1"
click at [8, 224] on input "Switch to local pickup ([GEOGRAPHIC_DATA], [GEOGRAPHIC_DATA])" at bounding box center [6, 226] width 4 height 4
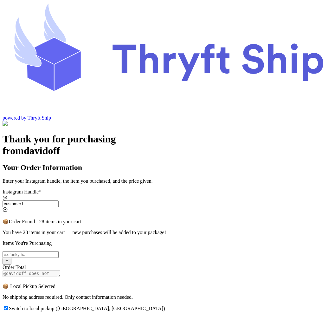
scroll to position [83, 0]
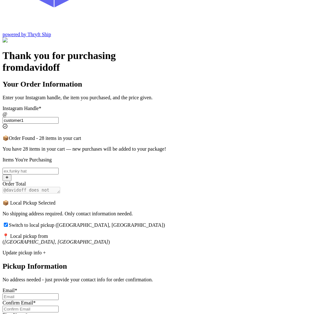
click at [8, 222] on input "Switch to local pickup ([GEOGRAPHIC_DATA], [GEOGRAPHIC_DATA])" at bounding box center [6, 224] width 4 height 4
checkbox input "false"
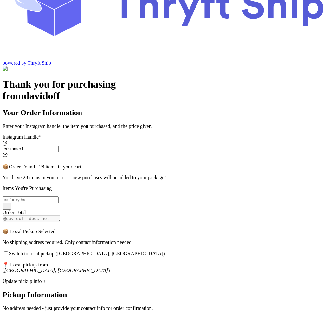
select select "CA"
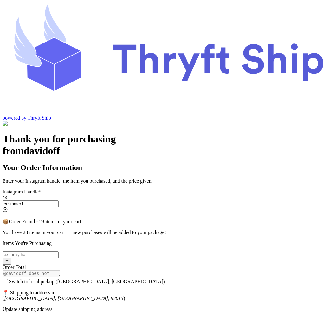
scroll to position [1, 0]
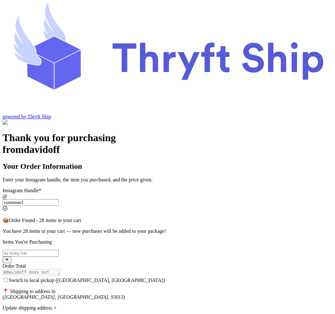
drag, startPoint x: 137, startPoint y: 115, endPoint x: 103, endPoint y: 114, distance: 33.6
click at [103, 193] on div "@ customer1" at bounding box center [168, 199] width 330 height 12
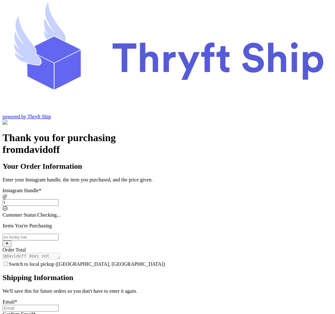
scroll to position [0, 0]
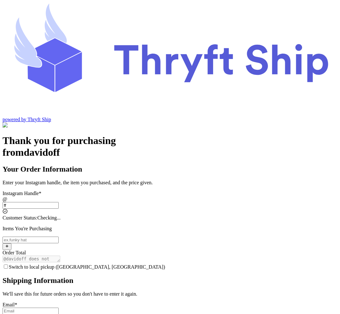
type input "fff"
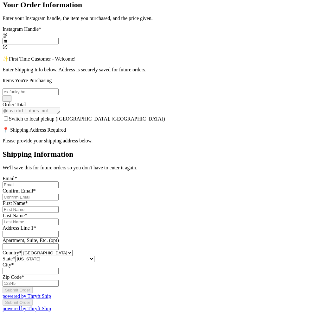
scroll to position [87, 0]
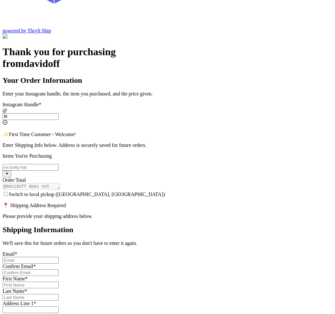
type input "fff"
click at [8, 192] on input "Switch to local pickup ([GEOGRAPHIC_DATA], [GEOGRAPHIC_DATA])" at bounding box center [6, 194] width 4 height 4
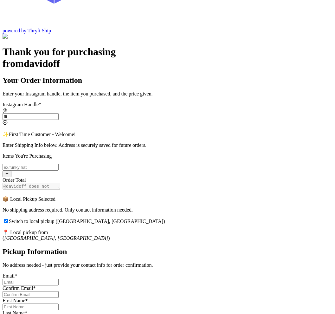
click at [8, 219] on input "Switch to local pickup ([GEOGRAPHIC_DATA], [GEOGRAPHIC_DATA])" at bounding box center [6, 221] width 4 height 4
checkbox input "false"
select select "CA"
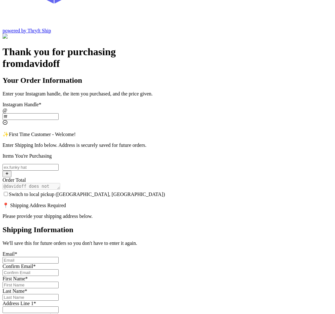
click at [8, 192] on input "Switch to local pickup ([GEOGRAPHIC_DATA], [GEOGRAPHIC_DATA])" at bounding box center [6, 194] width 4 height 4
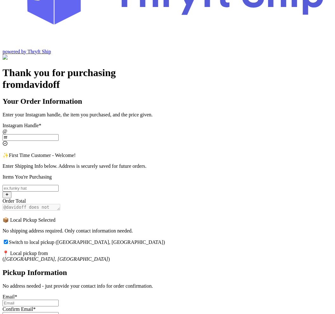
scroll to position [0, 0]
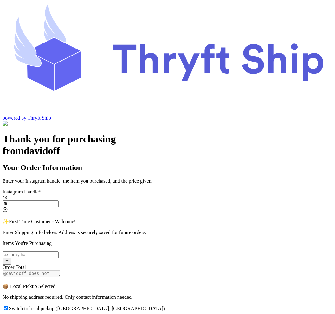
click at [8, 306] on input "Switch to local pickup ([GEOGRAPHIC_DATA], [GEOGRAPHIC_DATA])" at bounding box center [6, 308] width 4 height 4
checkbox input "false"
select select "CA"
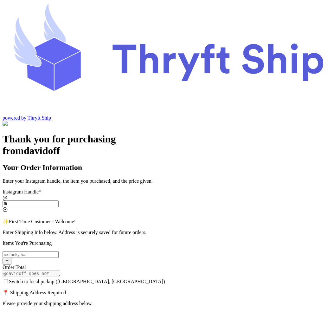
click at [8, 279] on input "Switch to local pickup ([GEOGRAPHIC_DATA], [GEOGRAPHIC_DATA])" at bounding box center [6, 281] width 4 height 4
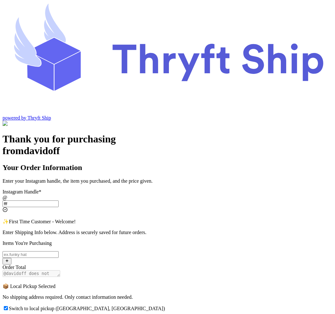
scroll to position [188, 0]
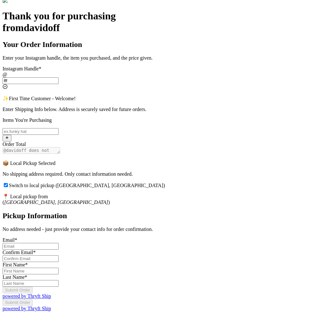
click at [8, 183] on input "Switch to local pickup ([GEOGRAPHIC_DATA], [GEOGRAPHIC_DATA])" at bounding box center [6, 185] width 4 height 4
checkbox input "false"
select select "CA"
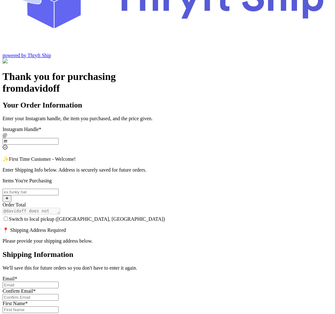
scroll to position [0, 0]
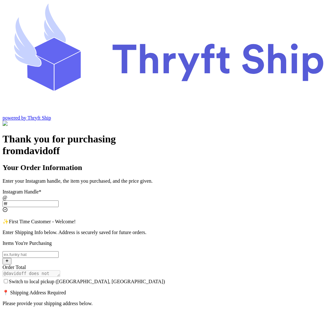
click at [59, 200] on input "fff" at bounding box center [31, 203] width 56 height 7
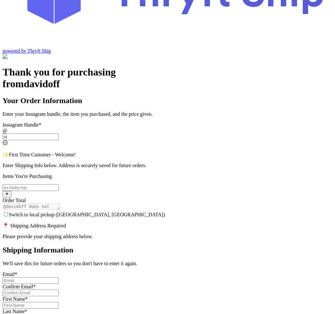
scroll to position [66, 0]
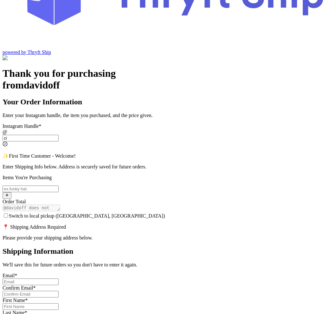
type input "c"
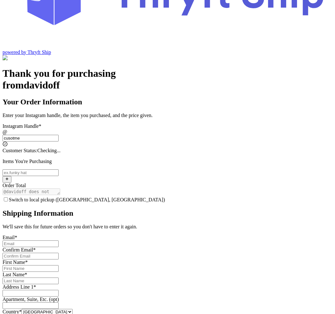
type input "cusotmer"
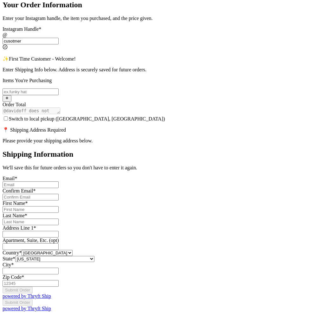
scroll to position [28, 0]
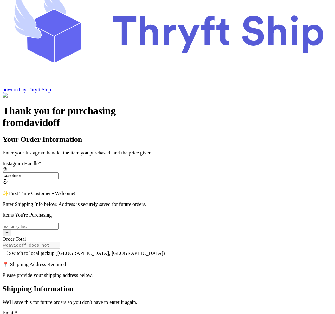
click at [59, 172] on input "cusotmer" at bounding box center [31, 175] width 56 height 7
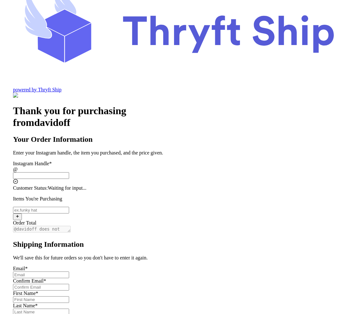
scroll to position [0, 0]
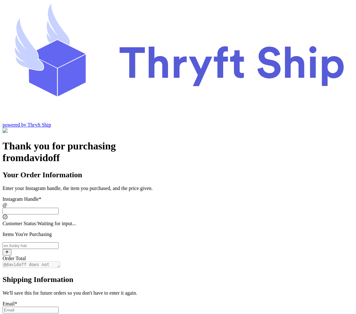
click at [59, 207] on input "Instagram Handle *" at bounding box center [31, 210] width 56 height 7
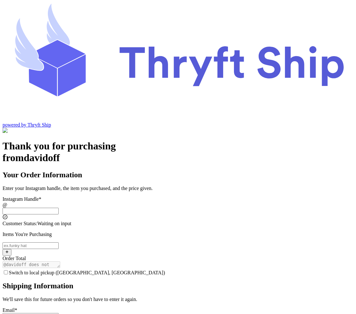
click at [59, 207] on input "Switch to local pickup ([GEOGRAPHIC_DATA], [GEOGRAPHIC_DATA])" at bounding box center [31, 210] width 56 height 7
type input "customer"
checkbox input "true"
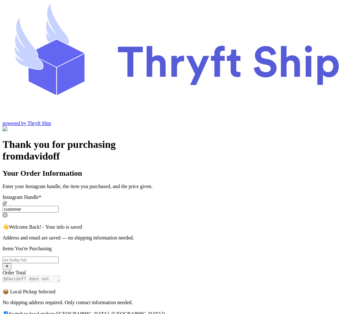
type input "customer1"
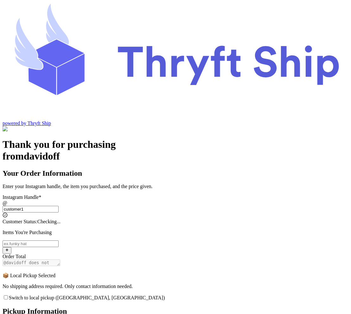
checkbox input "false"
select select "CA"
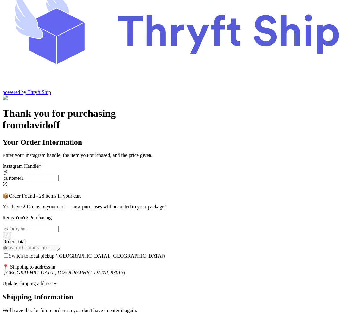
scroll to position [33, 0]
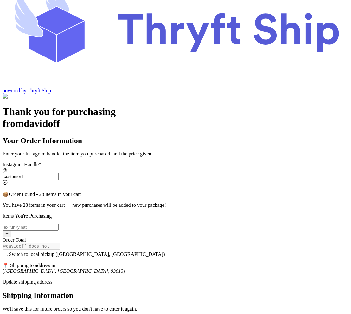
type input "customer12"
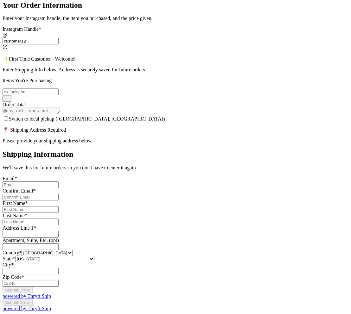
scroll to position [0, 0]
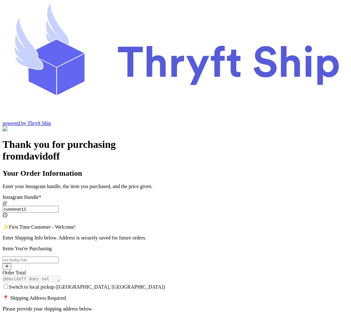
click at [59, 206] on input "customer12" at bounding box center [31, 209] width 56 height 7
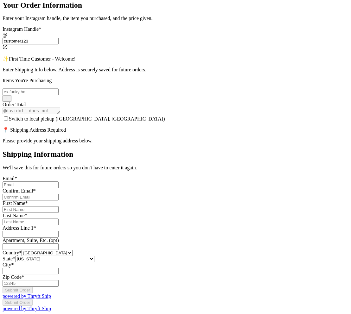
scroll to position [167, 0]
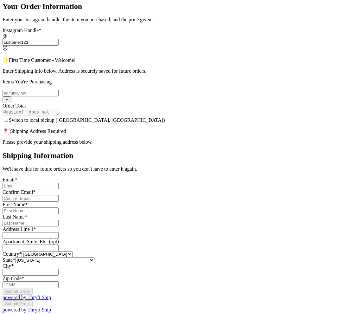
type input "customer123"
click at [8, 118] on input "Switch to local pickup ([GEOGRAPHIC_DATA], [GEOGRAPHIC_DATA])" at bounding box center [6, 120] width 4 height 4
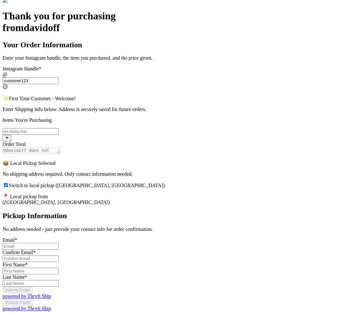
click at [8, 183] on input "Switch to local pickup ([GEOGRAPHIC_DATA], [GEOGRAPHIC_DATA])" at bounding box center [6, 185] width 4 height 4
checkbox input "false"
select select "CA"
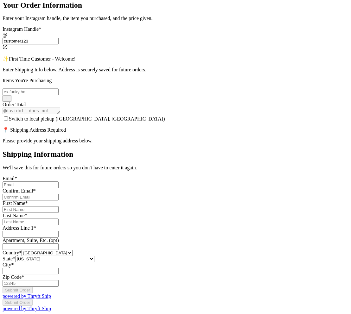
scroll to position [21, 0]
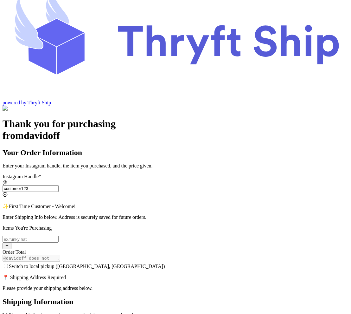
click at [59, 185] on input "customer123" at bounding box center [31, 188] width 56 height 7
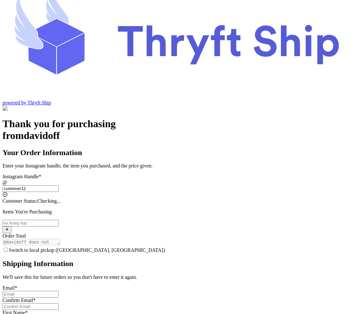
type input "customer1"
type input "[GEOGRAPHIC_DATA]"
type input "93013"
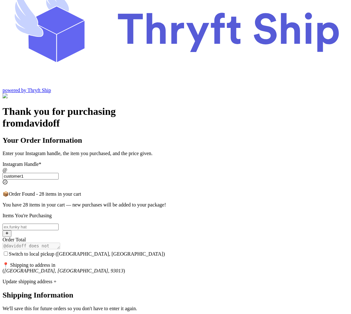
scroll to position [55, 0]
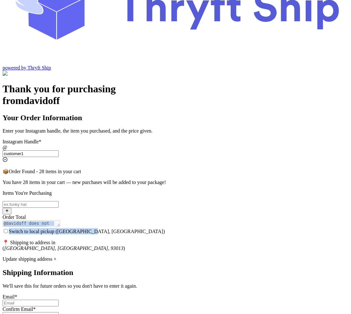
drag, startPoint x: 99, startPoint y: 163, endPoint x: 280, endPoint y: 175, distance: 181.0
click at [59, 150] on input "customer1" at bounding box center [31, 153] width 56 height 7
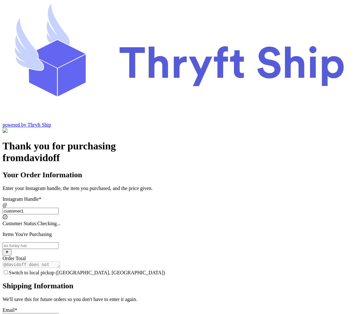
type input "customer12"
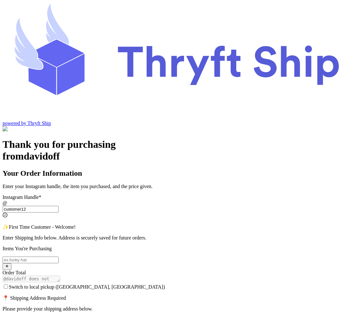
click at [59, 206] on input "customer12" at bounding box center [31, 209] width 56 height 7
type input "customer123"
